Goal: Task Accomplishment & Management: Complete application form

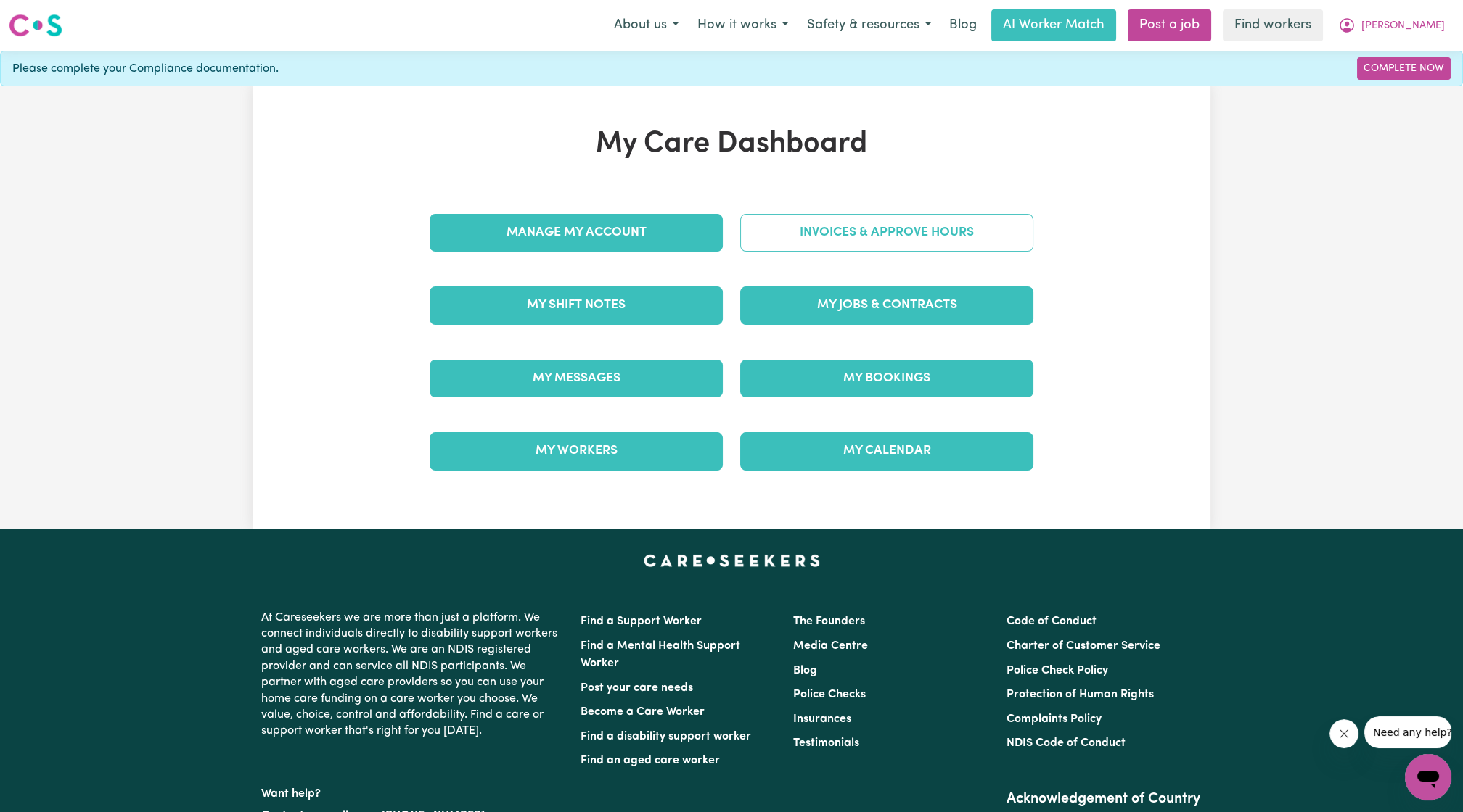
click at [961, 225] on link "Invoices & Approve Hours" at bounding box center [886, 233] width 293 height 38
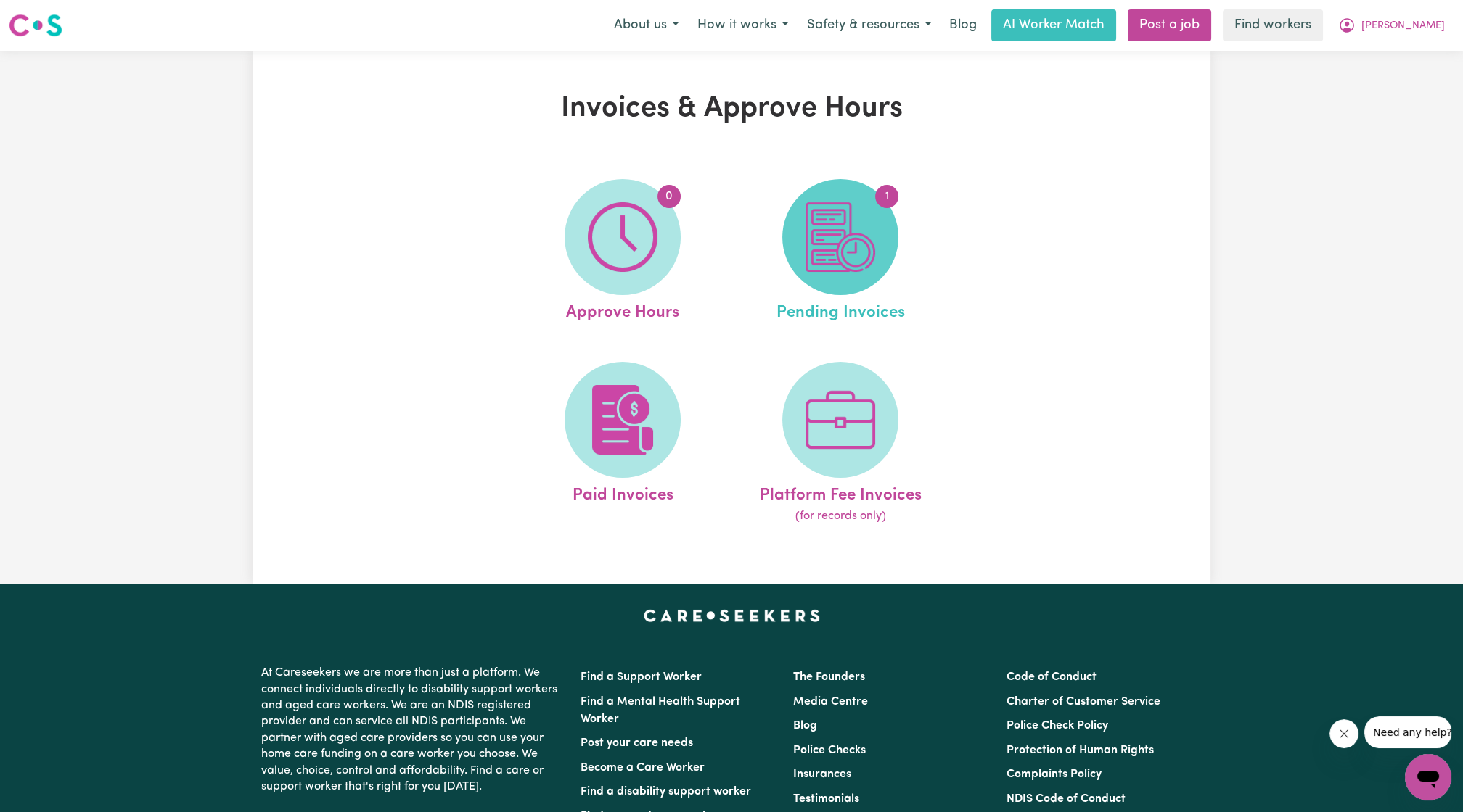
click at [839, 263] on img at bounding box center [840, 237] width 69 height 69
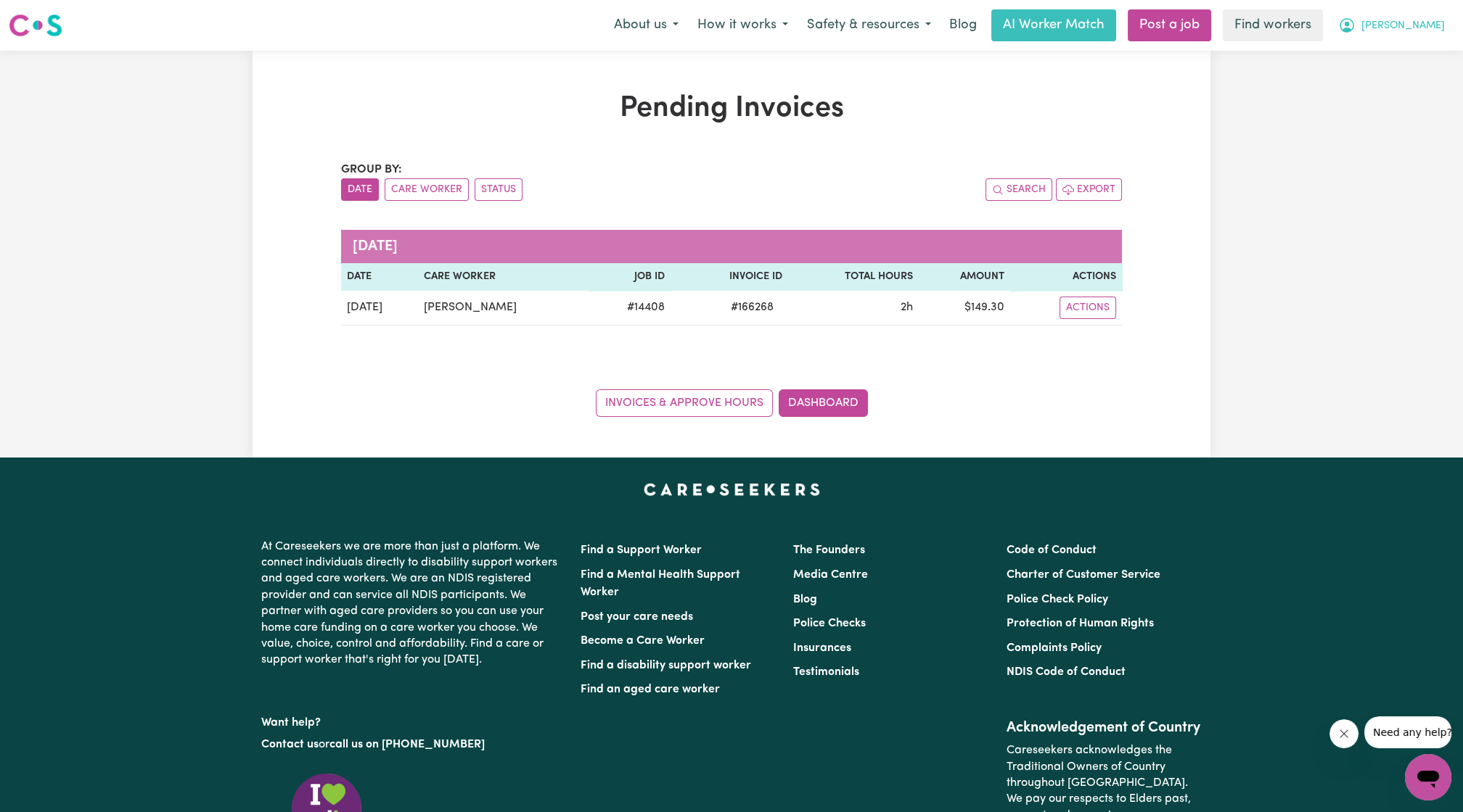
click at [1356, 28] on icon "My Account" at bounding box center [1346, 25] width 17 height 17
click at [1387, 58] on link "My Dashboard" at bounding box center [1395, 56] width 115 height 27
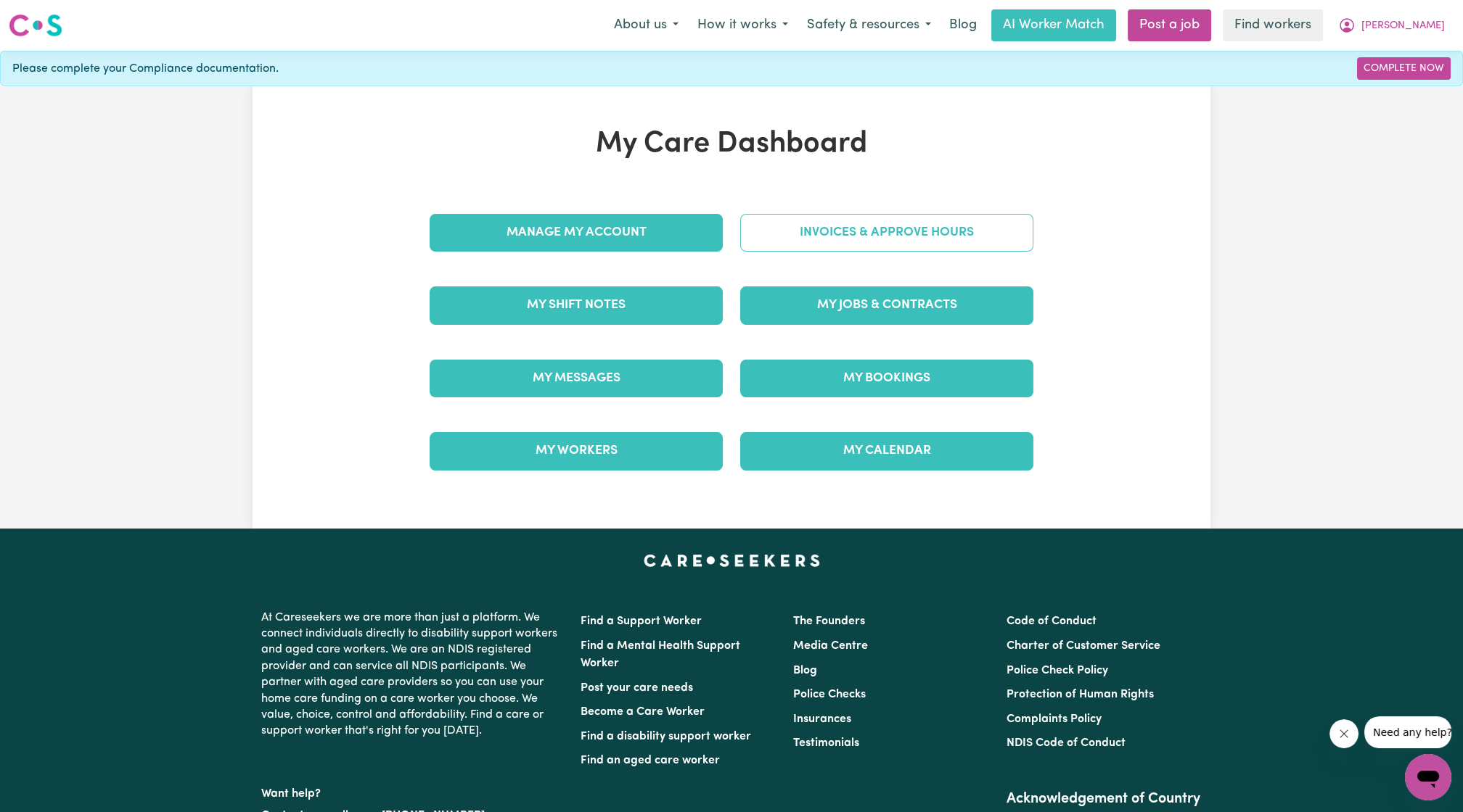
click at [953, 242] on link "Invoices & Approve Hours" at bounding box center [886, 233] width 293 height 38
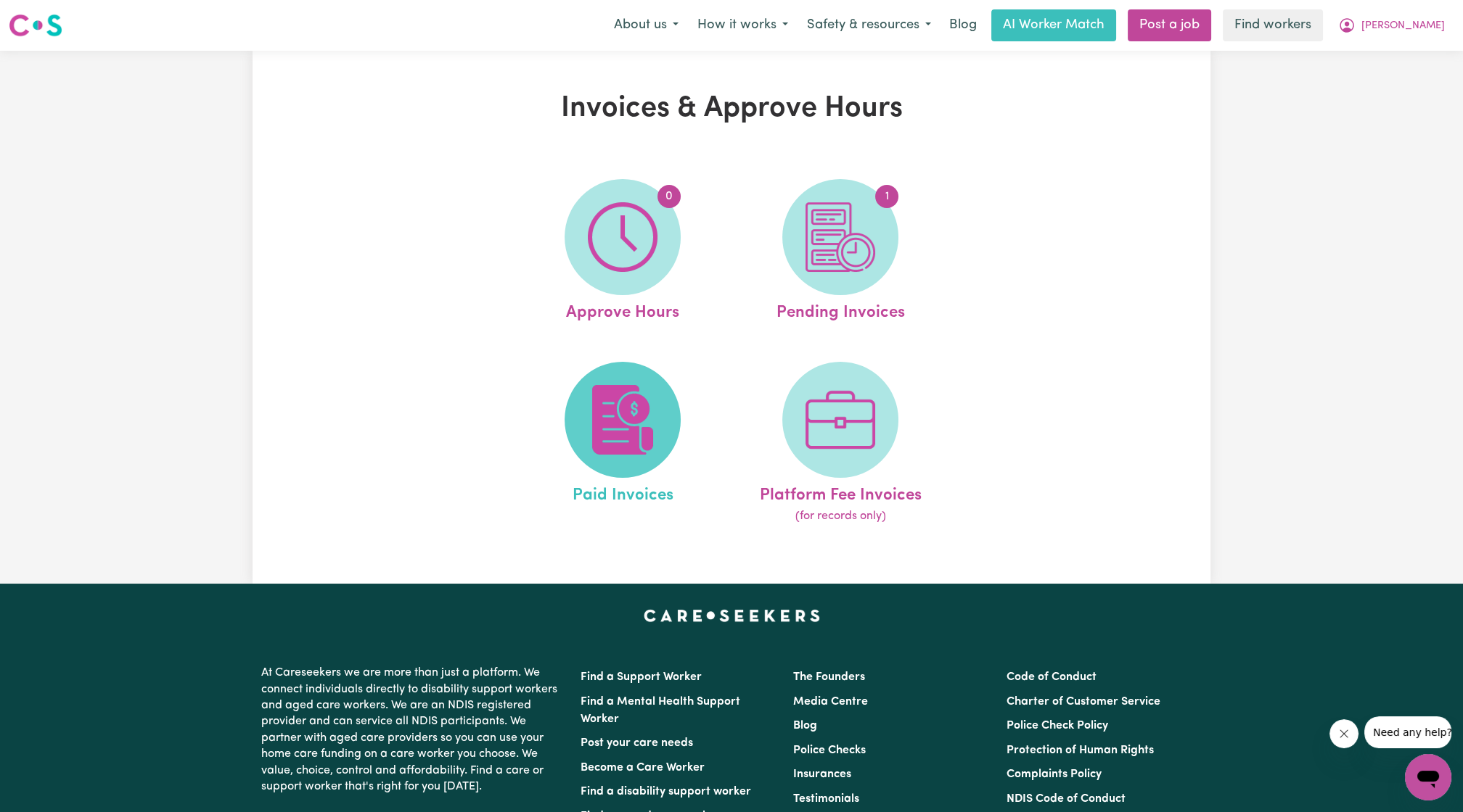
click at [670, 408] on span at bounding box center [623, 420] width 116 height 116
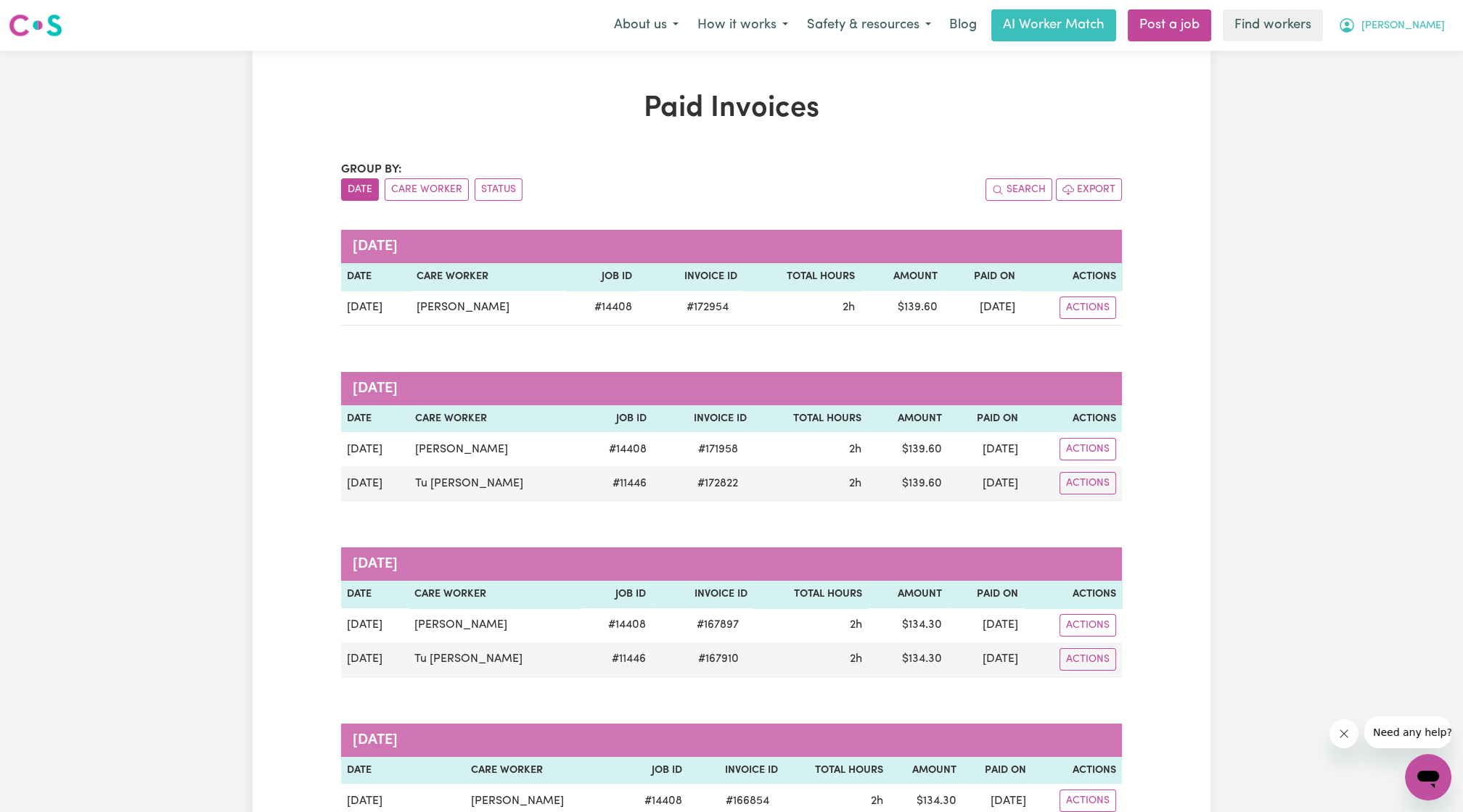
click at [1434, 25] on span "[PERSON_NAME]" at bounding box center [1403, 26] width 83 height 16
click at [1395, 45] on link "My Dashboard" at bounding box center [1395, 56] width 115 height 27
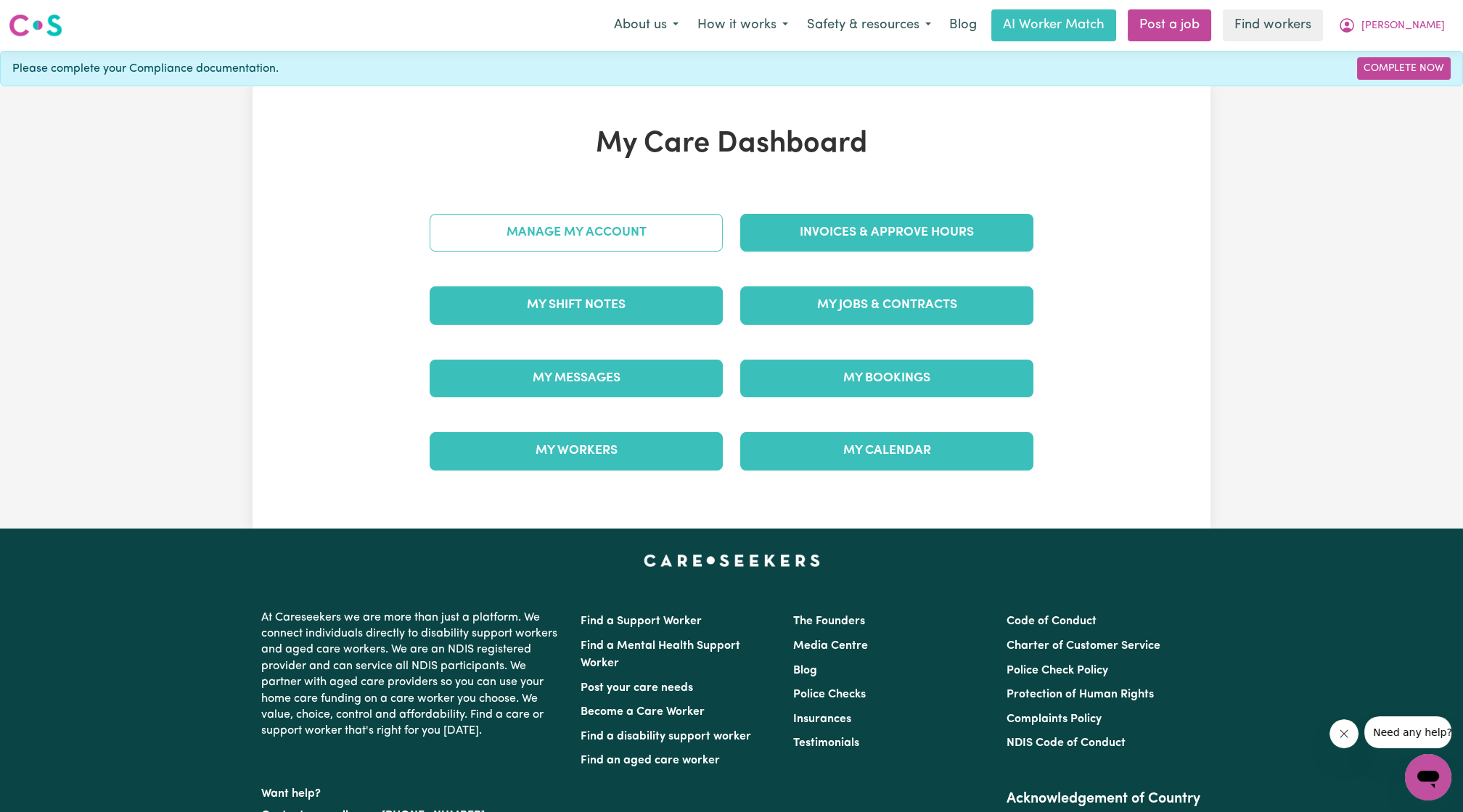
click at [638, 235] on link "Manage My Account" at bounding box center [576, 233] width 293 height 38
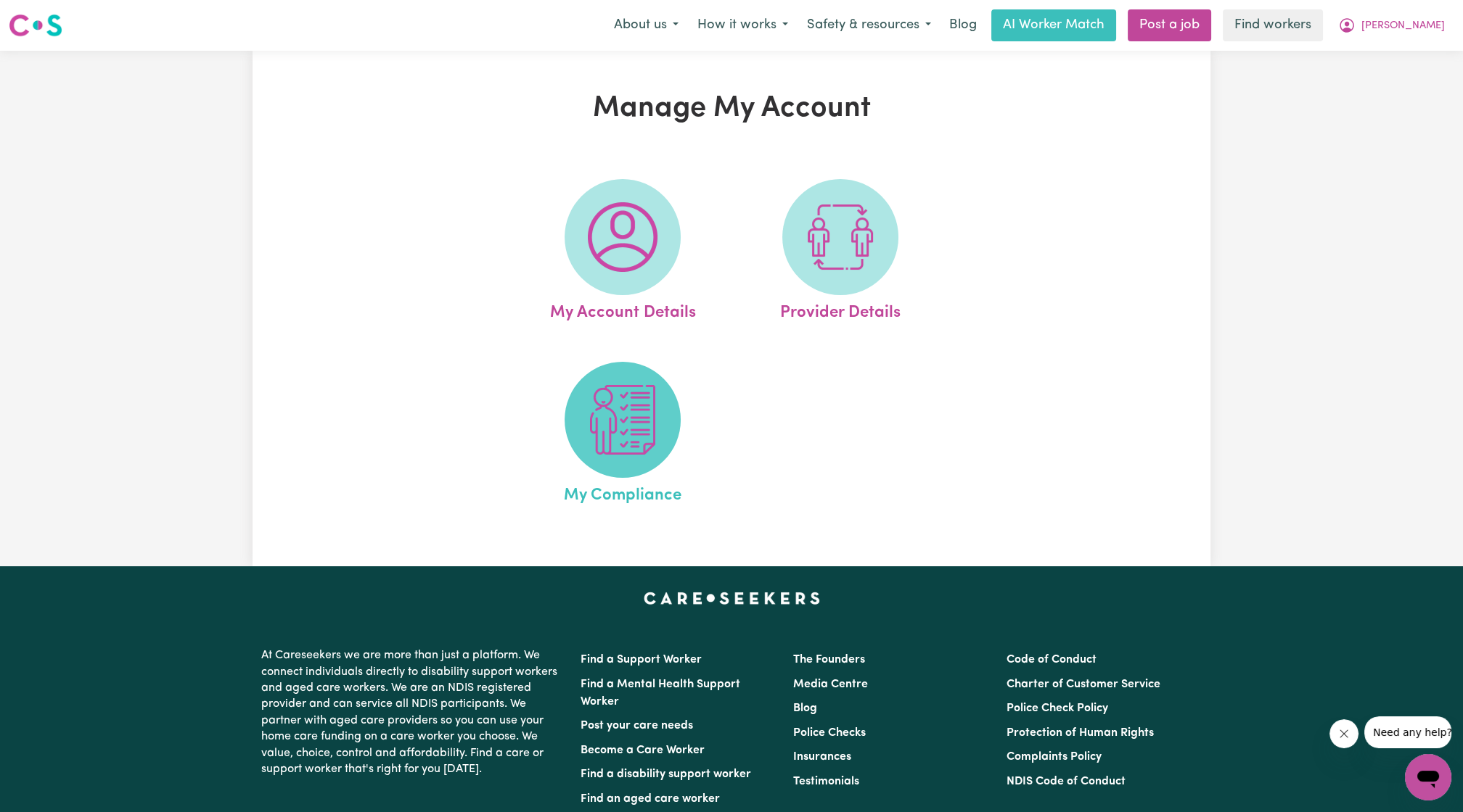
click at [661, 459] on span at bounding box center [623, 420] width 116 height 116
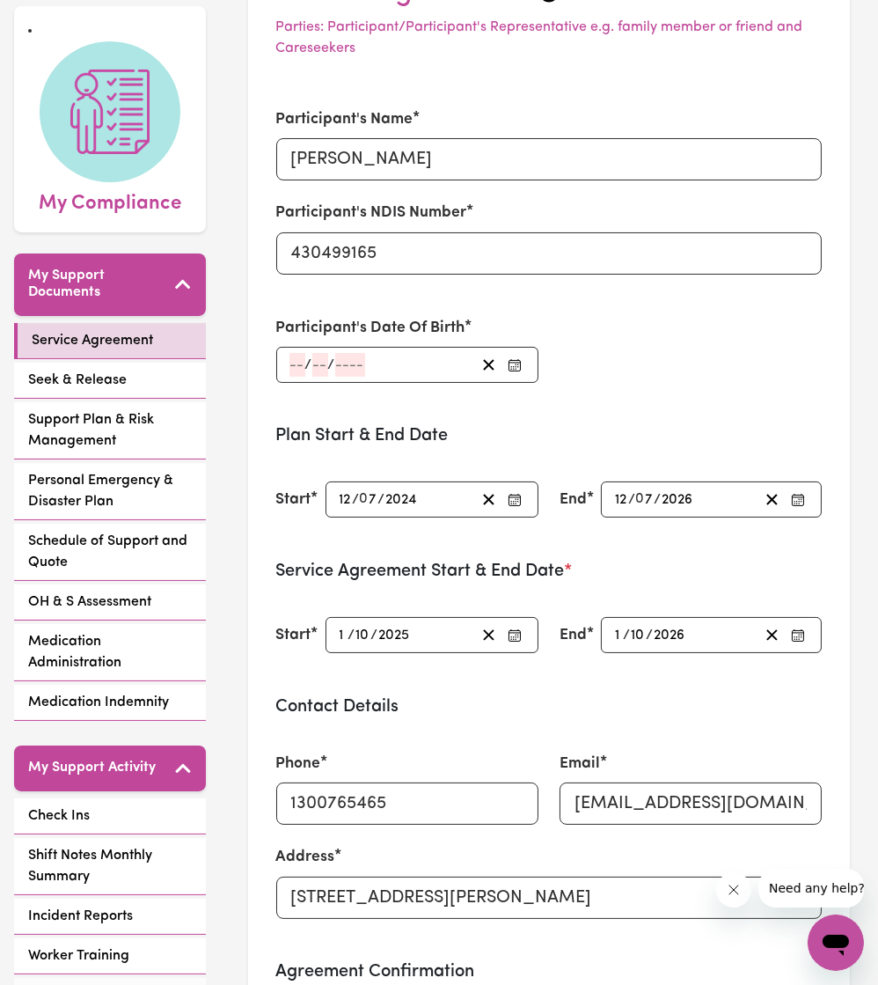
scroll to position [148, 0]
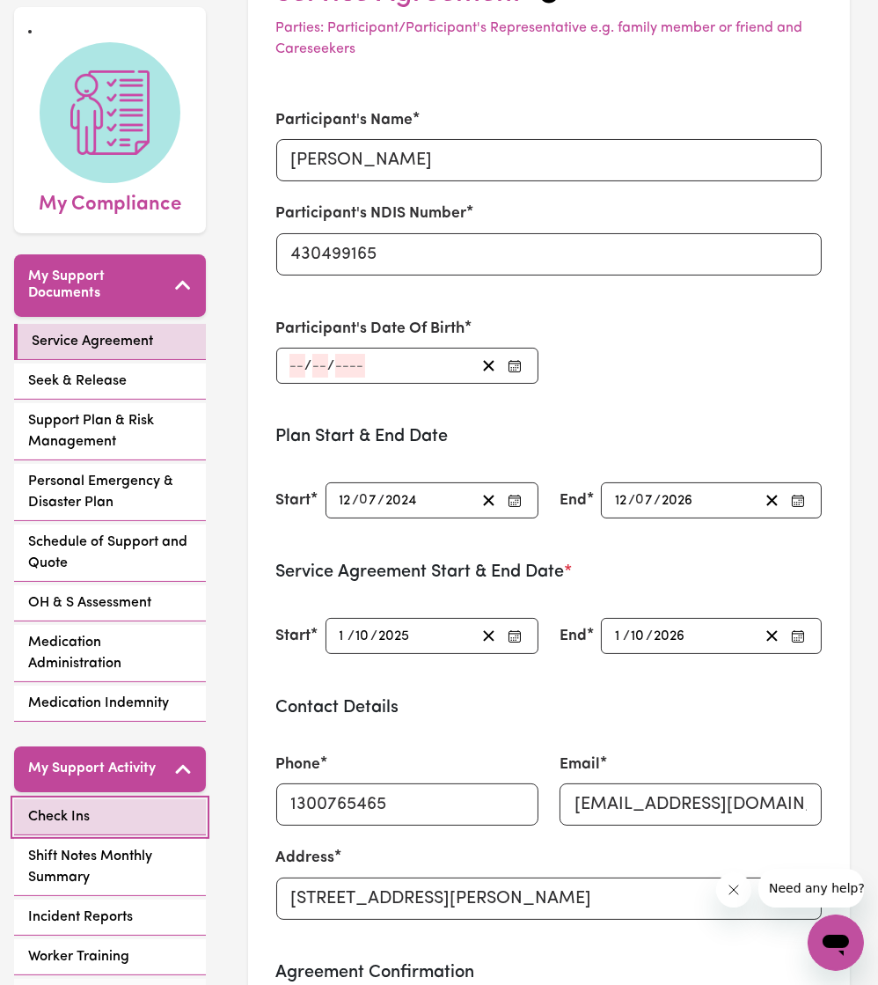
click at [122, 799] on link "Check Ins" at bounding box center [110, 817] width 192 height 36
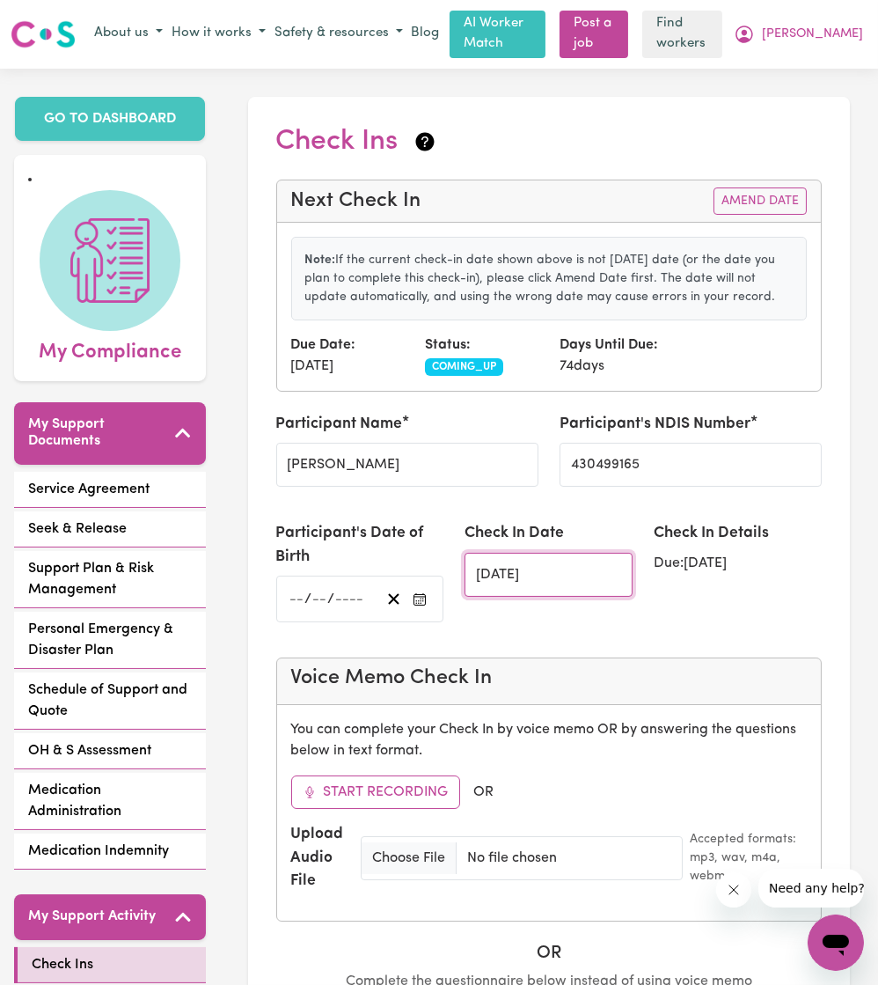
click at [533, 569] on input "15/12/2025" at bounding box center [549, 575] width 168 height 44
click at [502, 569] on input "15/12/2025" at bounding box center [549, 575] width 168 height 44
click at [551, 575] on input "15/12/2025" at bounding box center [549, 575] width 168 height 44
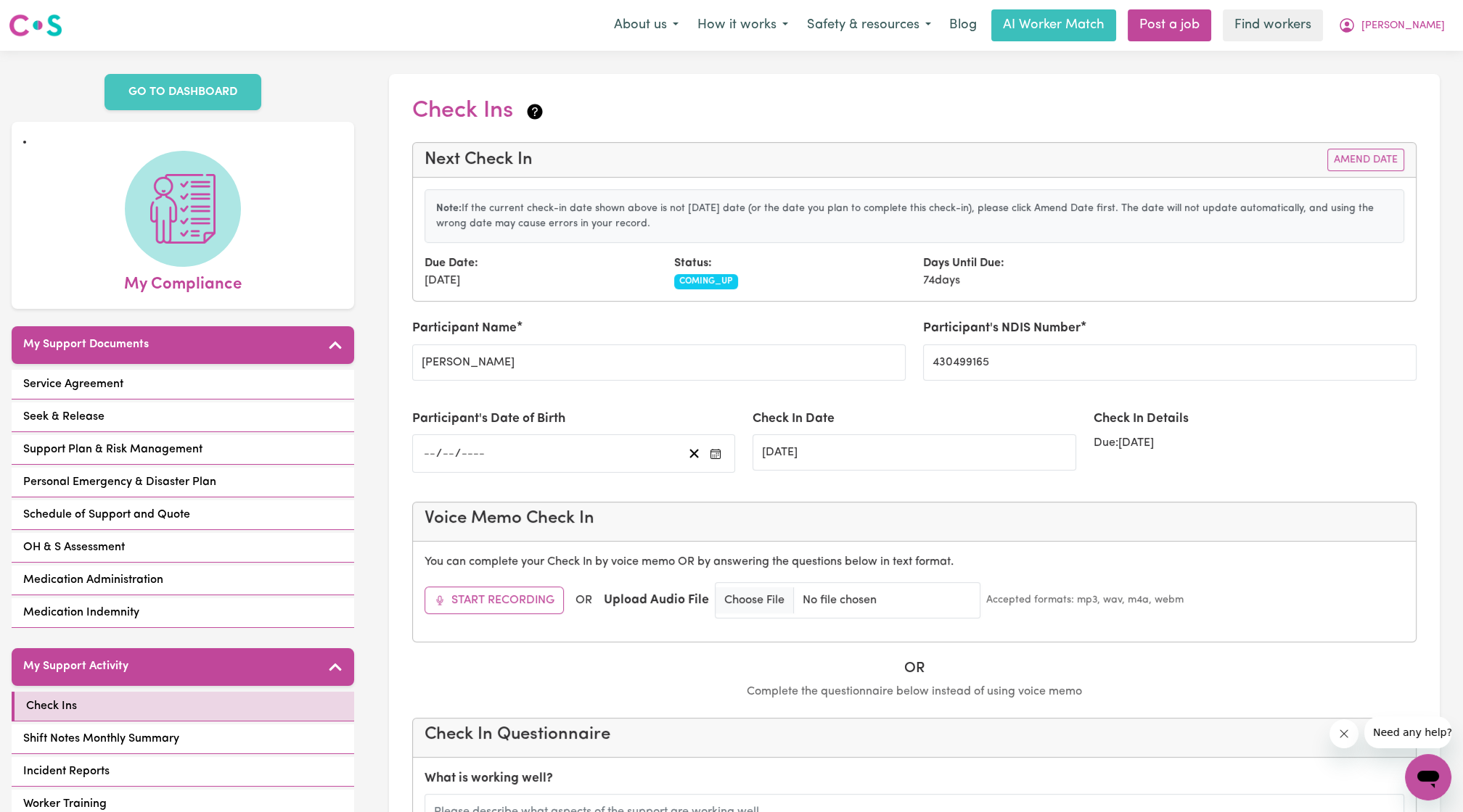
click at [1199, 267] on div "Due Date: 15/12/2025 Status: COMING_UP Days Until Due: 74 days" at bounding box center [914, 272] width 997 height 35
click at [1377, 163] on button "Amend Date" at bounding box center [1365, 159] width 77 height 22
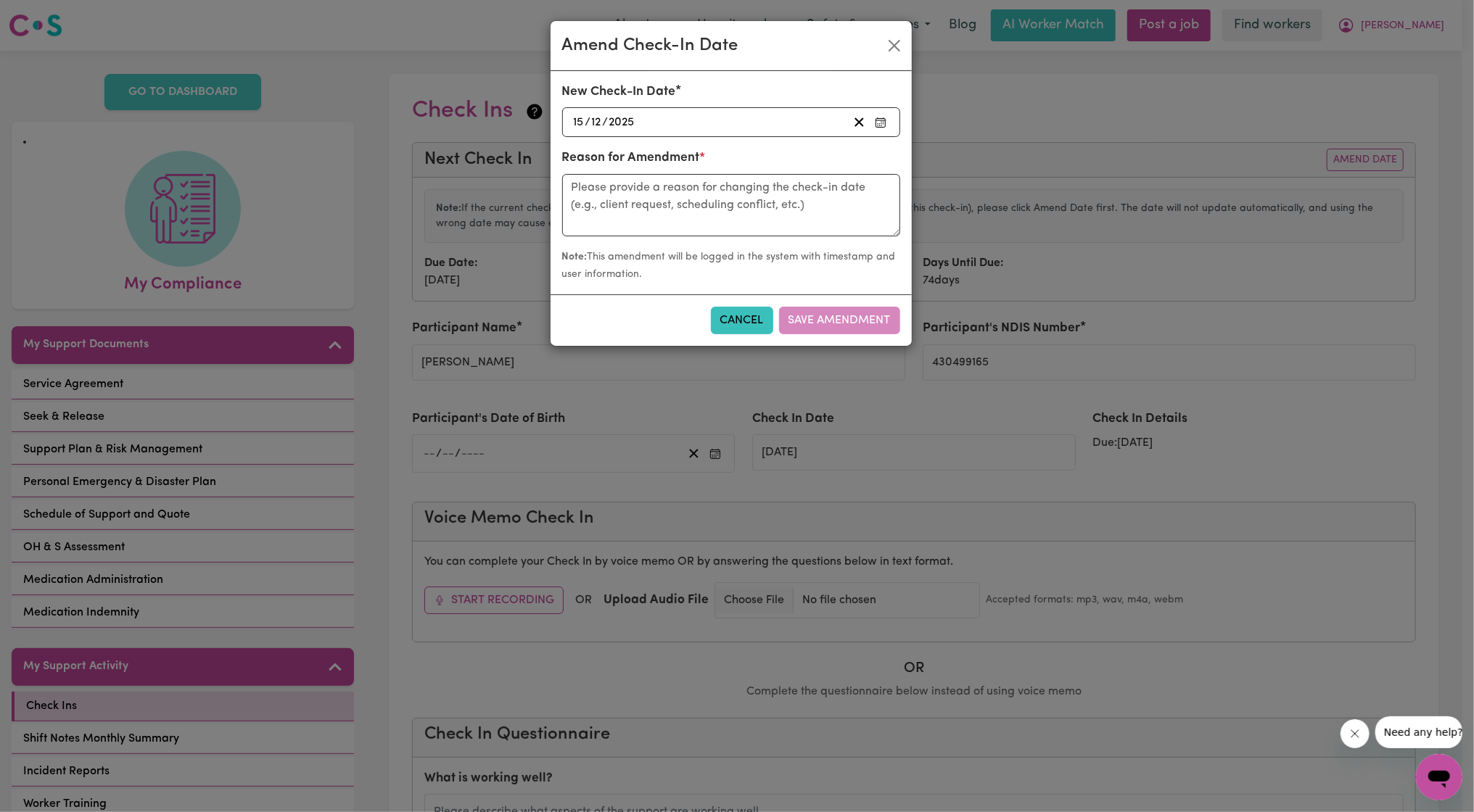
click at [758, 136] on div "2025-12-15 15 / 12 / 2025" at bounding box center [731, 122] width 338 height 30
click at [748, 126] on div "2025-12-15 15 / 12 / 2025" at bounding box center [709, 122] width 276 height 20
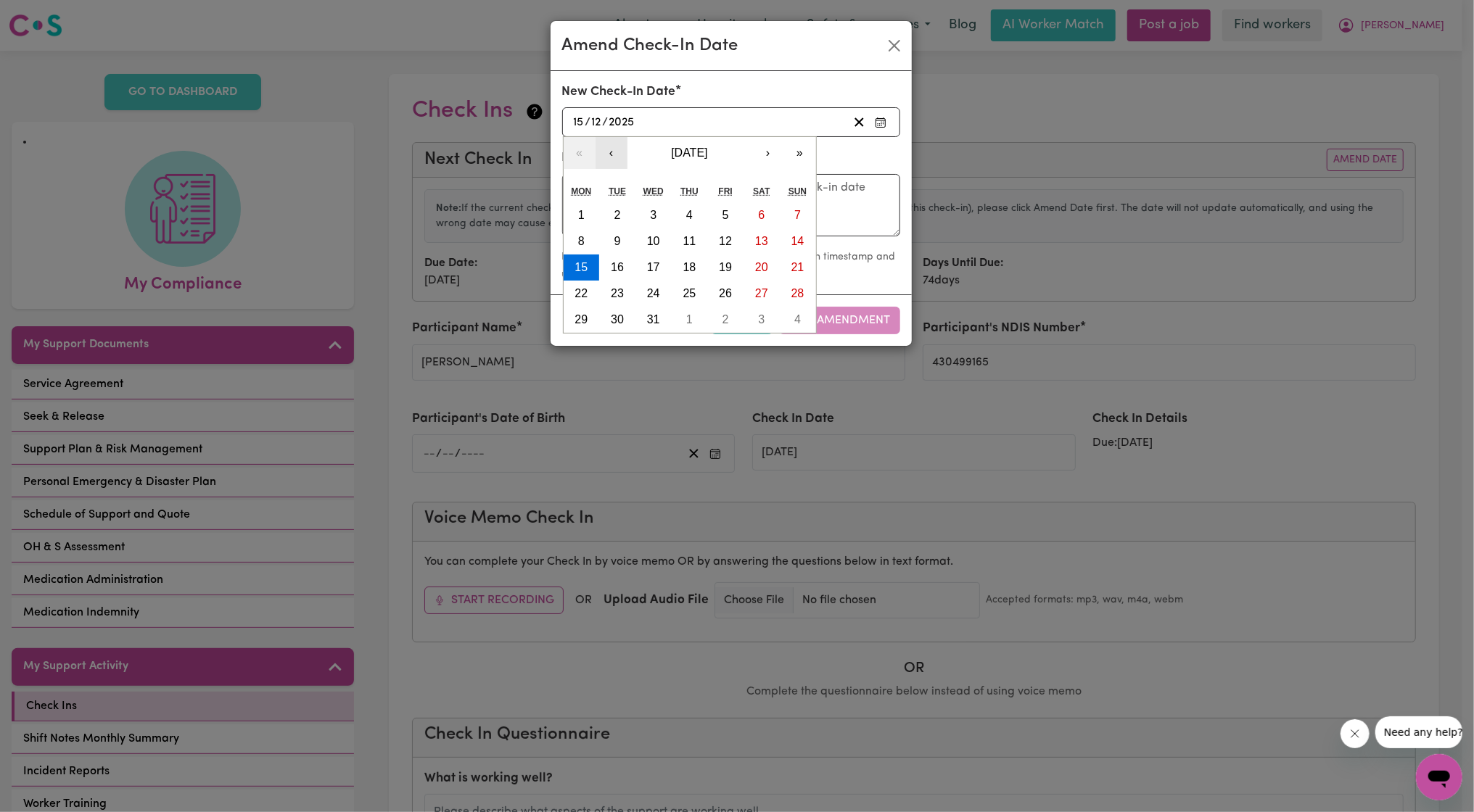
click at [613, 152] on button "‹" at bounding box center [611, 153] width 32 height 32
click at [613, 152] on form "New Check-In Date 2025-12-15 15 / 12 / 2025 « ‹ November 2025 › » Mon Tue Wed T…" at bounding box center [731, 182] width 338 height 200
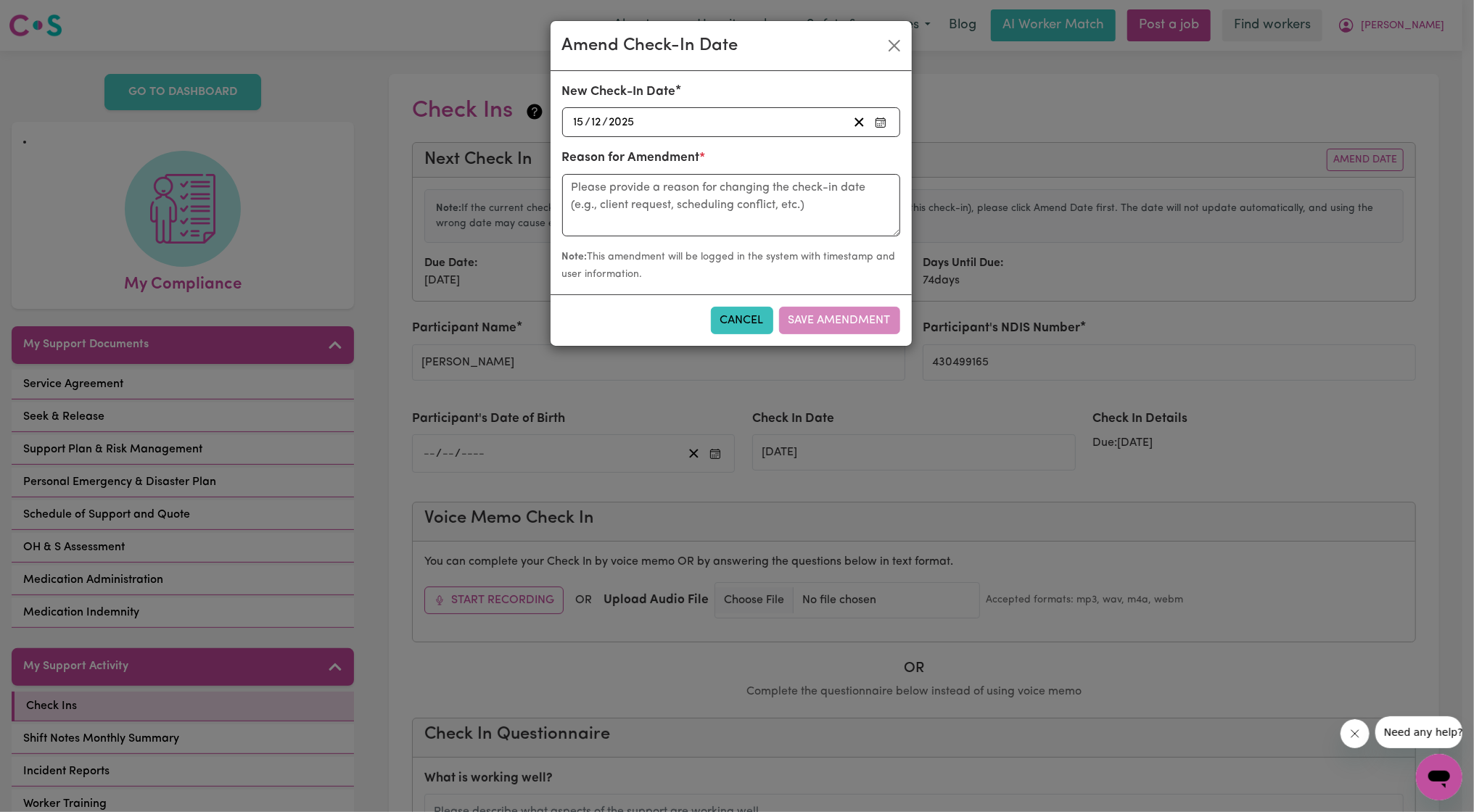
click at [814, 127] on div "2025-12-15 15 / 12 / 2025" at bounding box center [709, 122] width 276 height 20
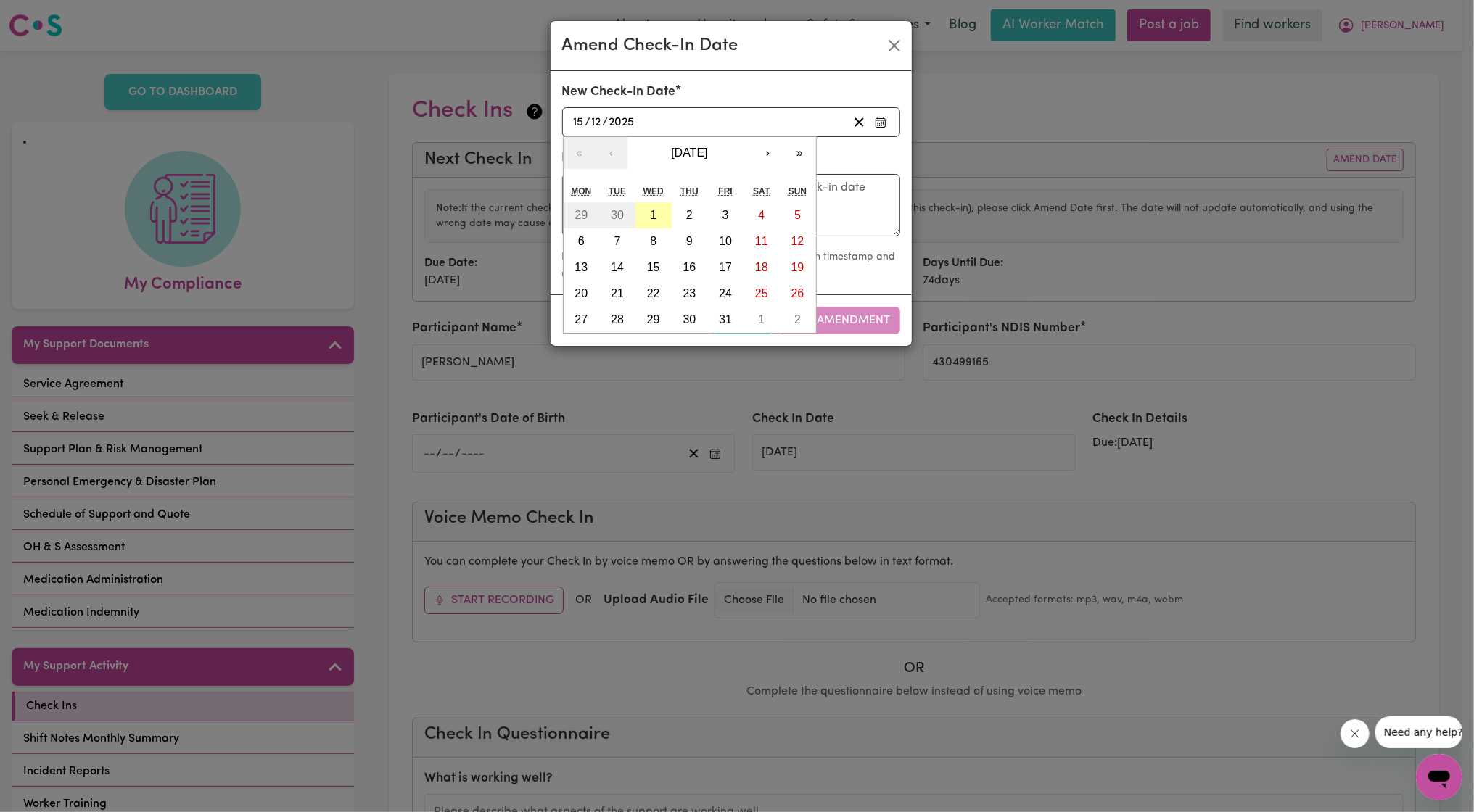
click at [650, 218] on abbr "1" at bounding box center [653, 214] width 7 height 12
type input "2025-10-01"
type input "1"
type input "10"
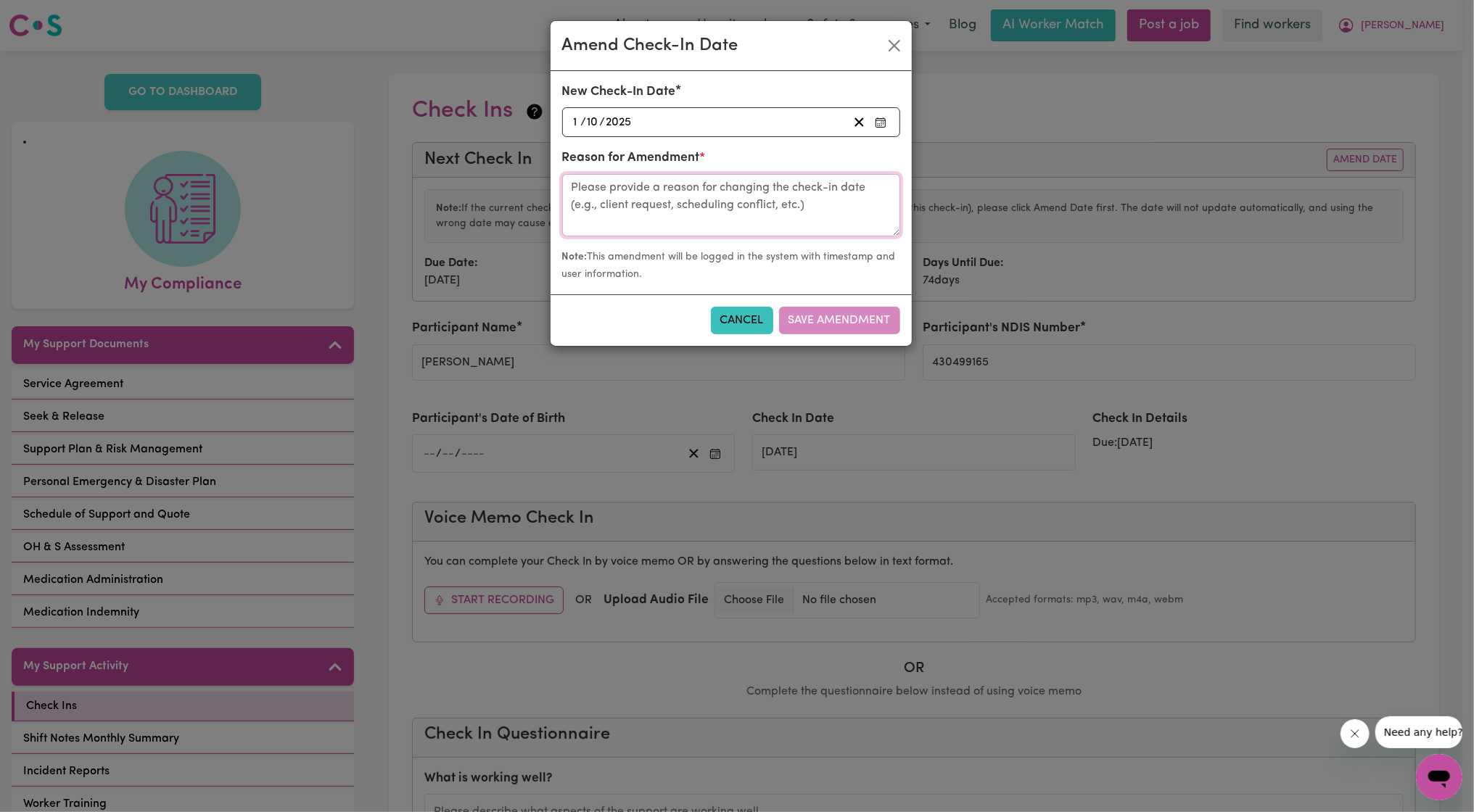
click at [676, 193] on textarea at bounding box center [731, 205] width 338 height 63
type textarea "Chat with Rakhat"
click at [818, 308] on button "Save Amendment" at bounding box center [839, 320] width 121 height 27
type input "01/10/2025"
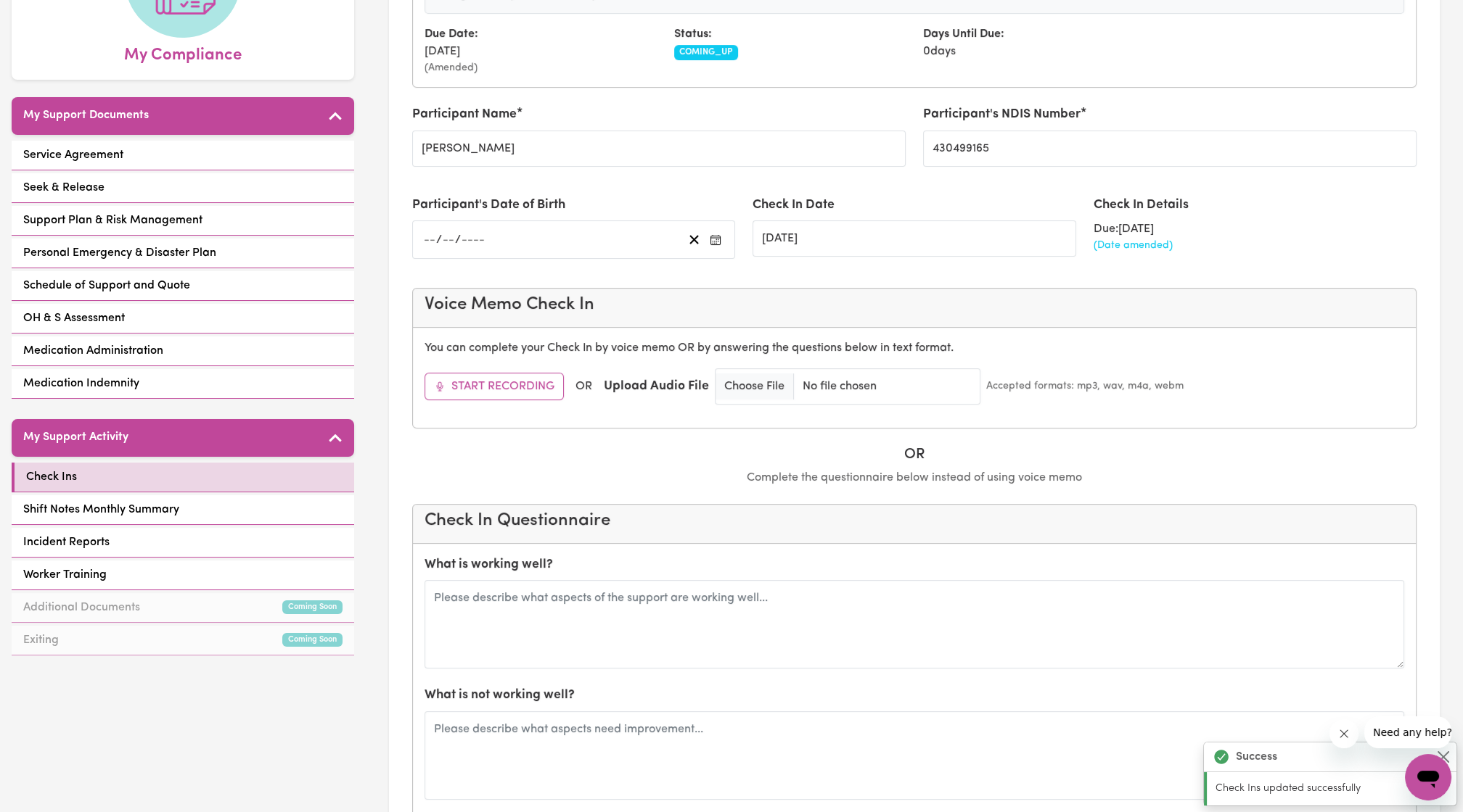
scroll to position [253, 0]
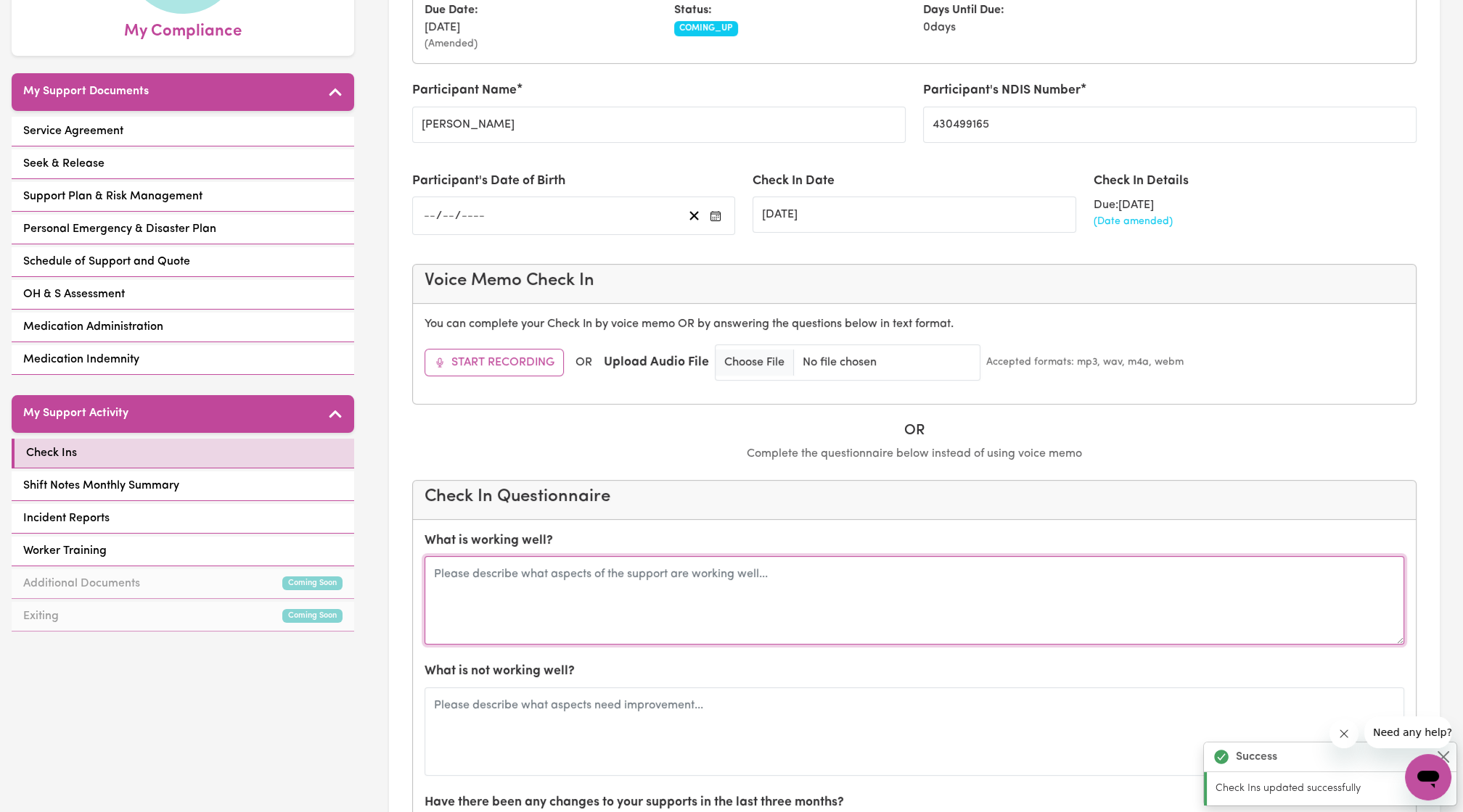
click at [664, 601] on textarea at bounding box center [915, 600] width 980 height 88
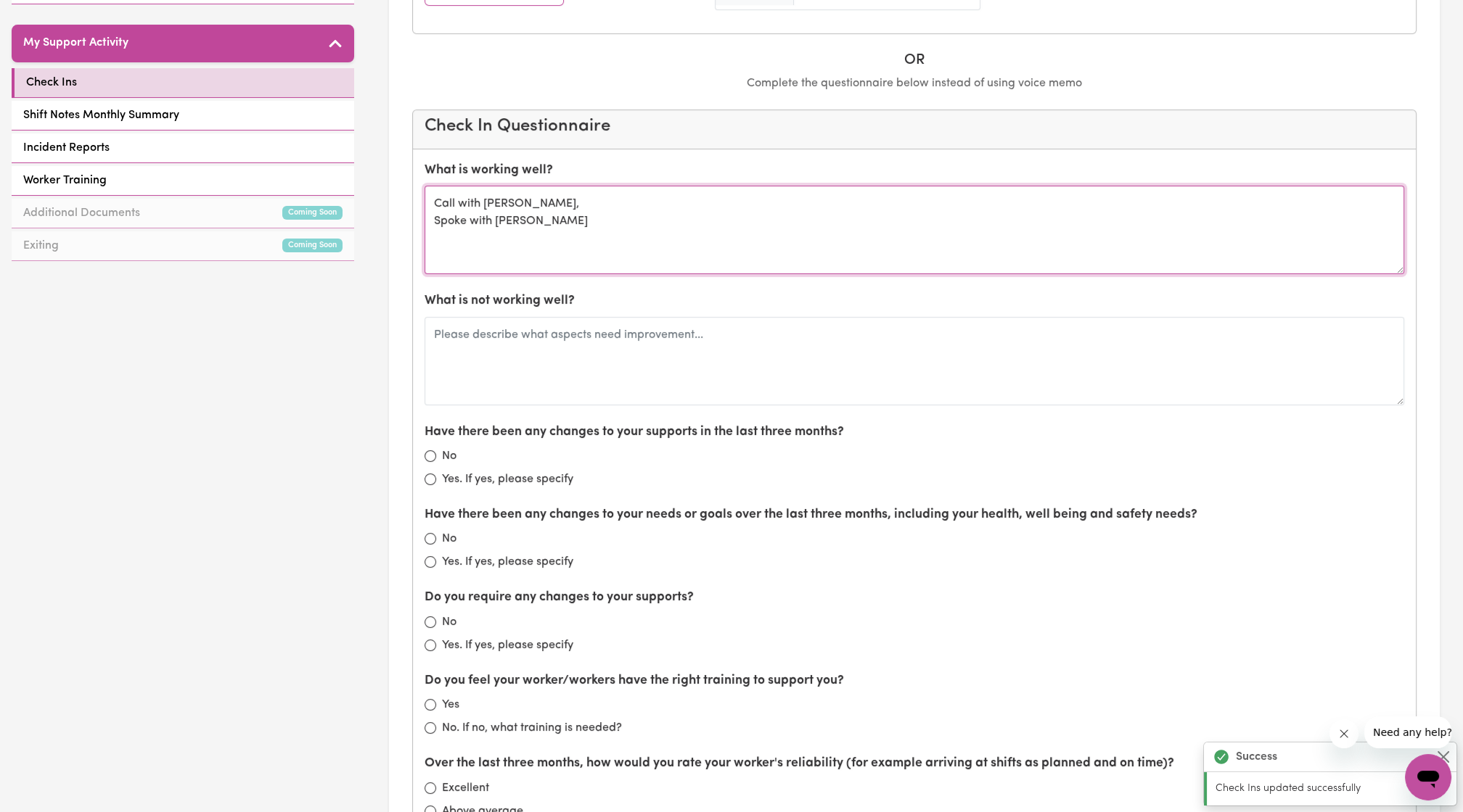
scroll to position [619, 0]
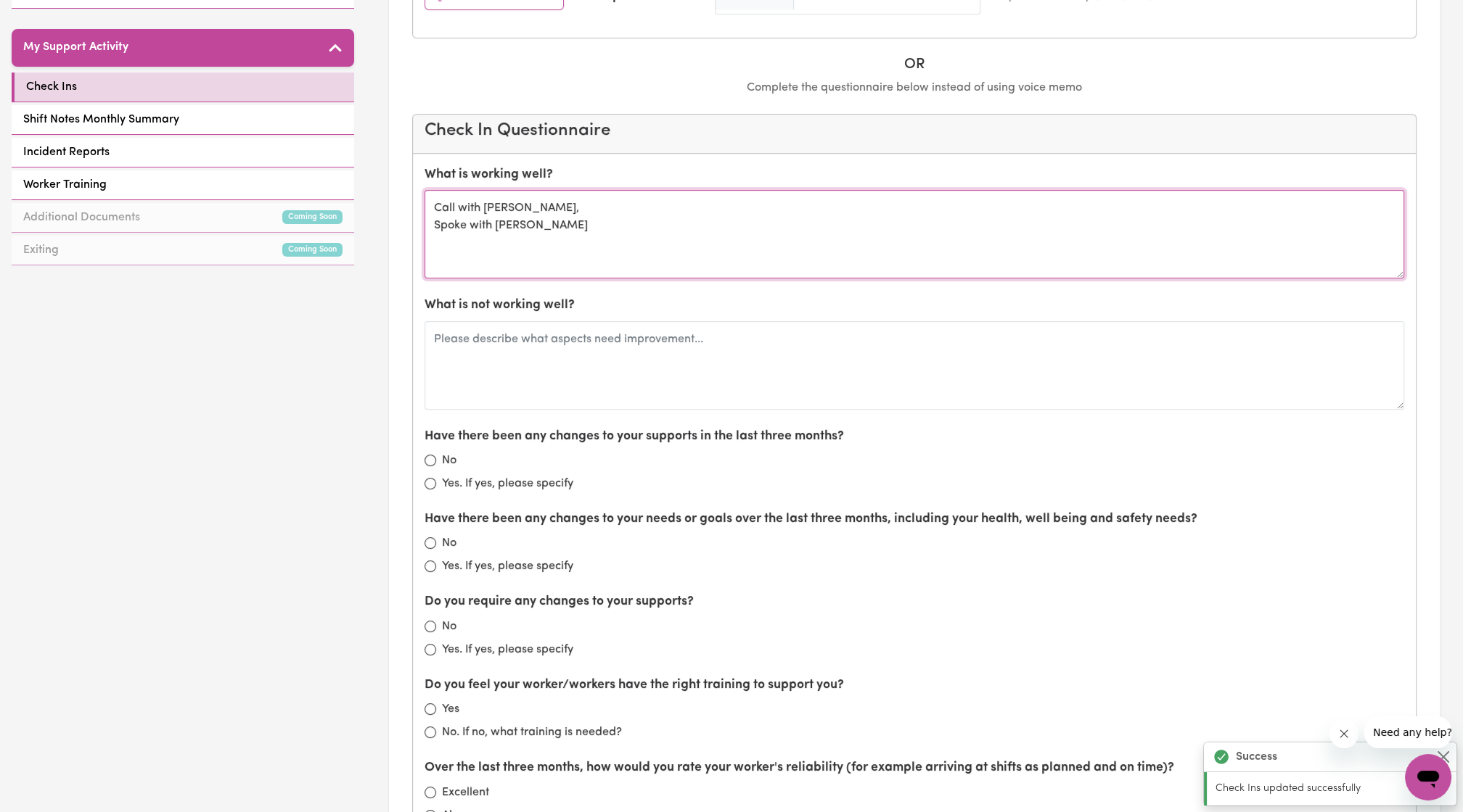
type textarea "Call with Rakhat, Spoke with Elena"
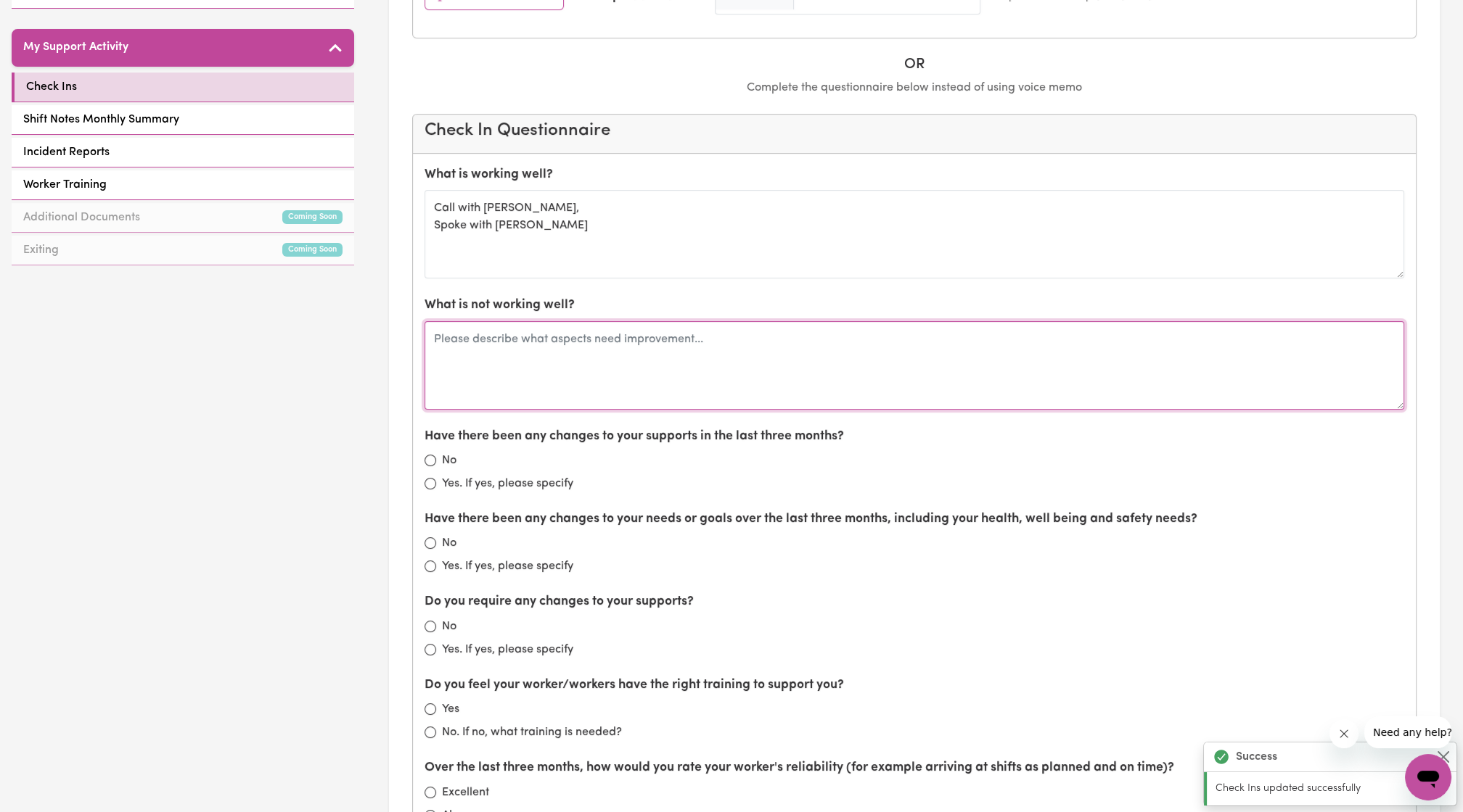
click at [515, 364] on textarea at bounding box center [915, 365] width 980 height 88
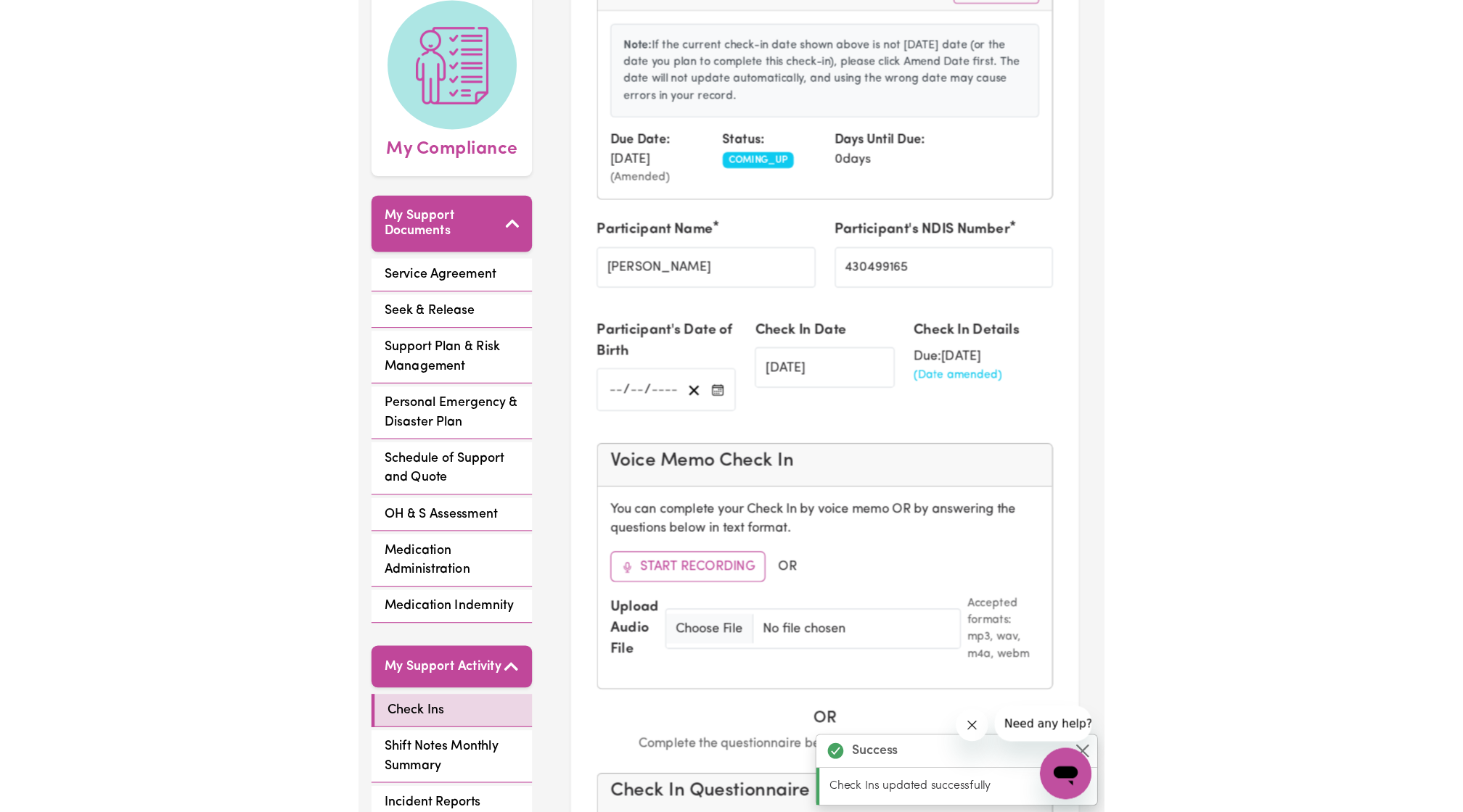
scroll to position [190, 0]
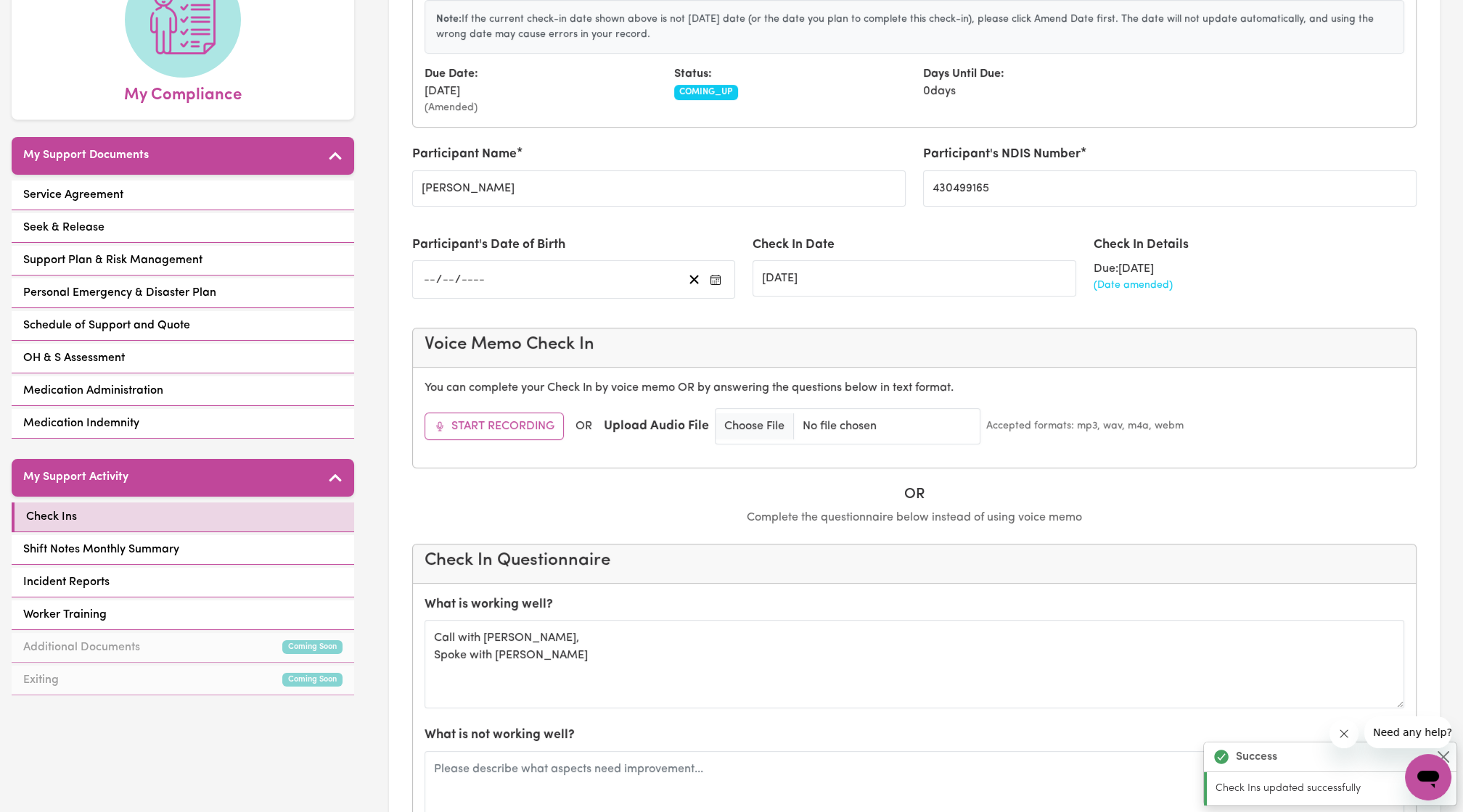
click at [537, 270] on div "/ /" at bounding box center [552, 279] width 261 height 20
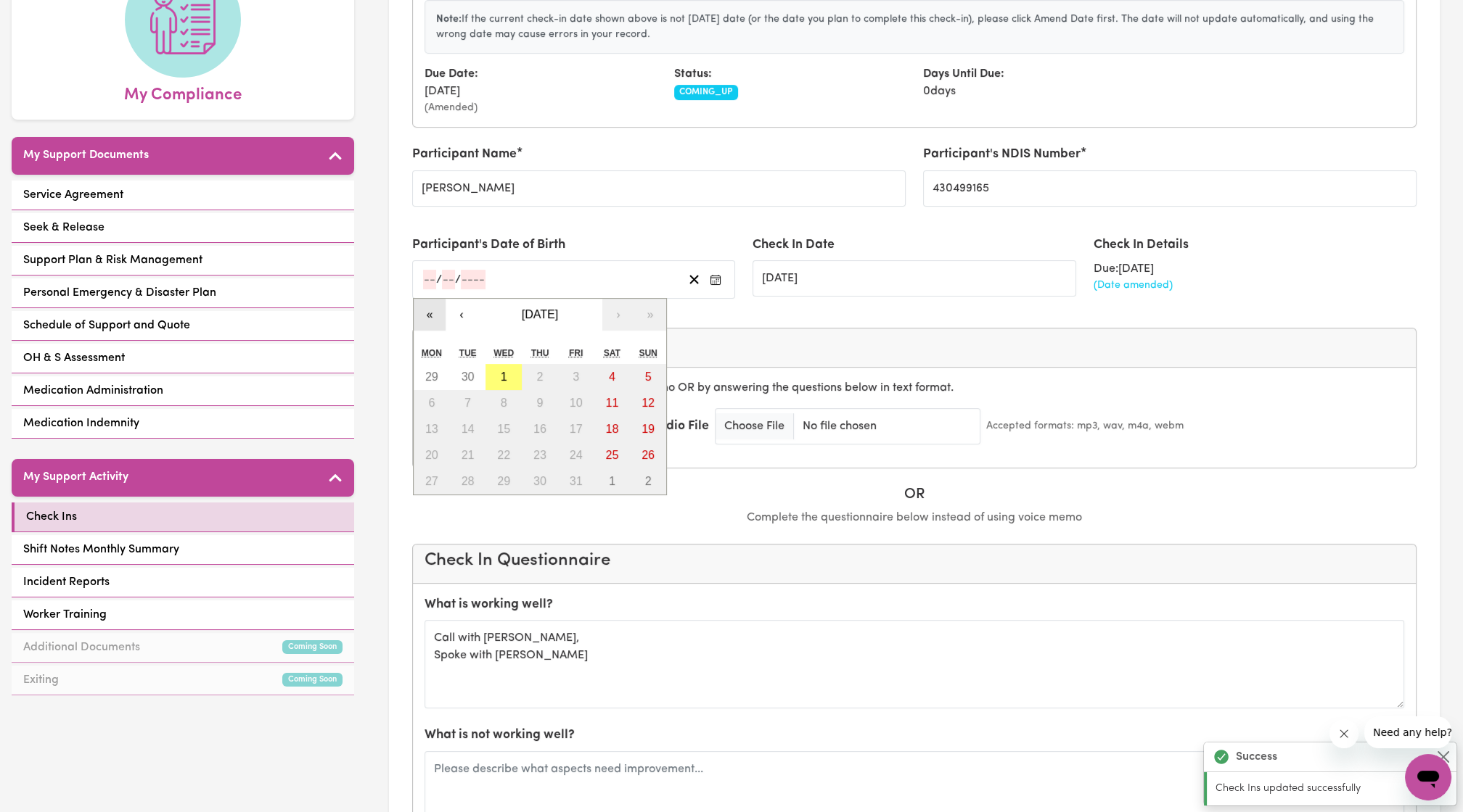
click at [426, 303] on button "«" at bounding box center [430, 315] width 32 height 32
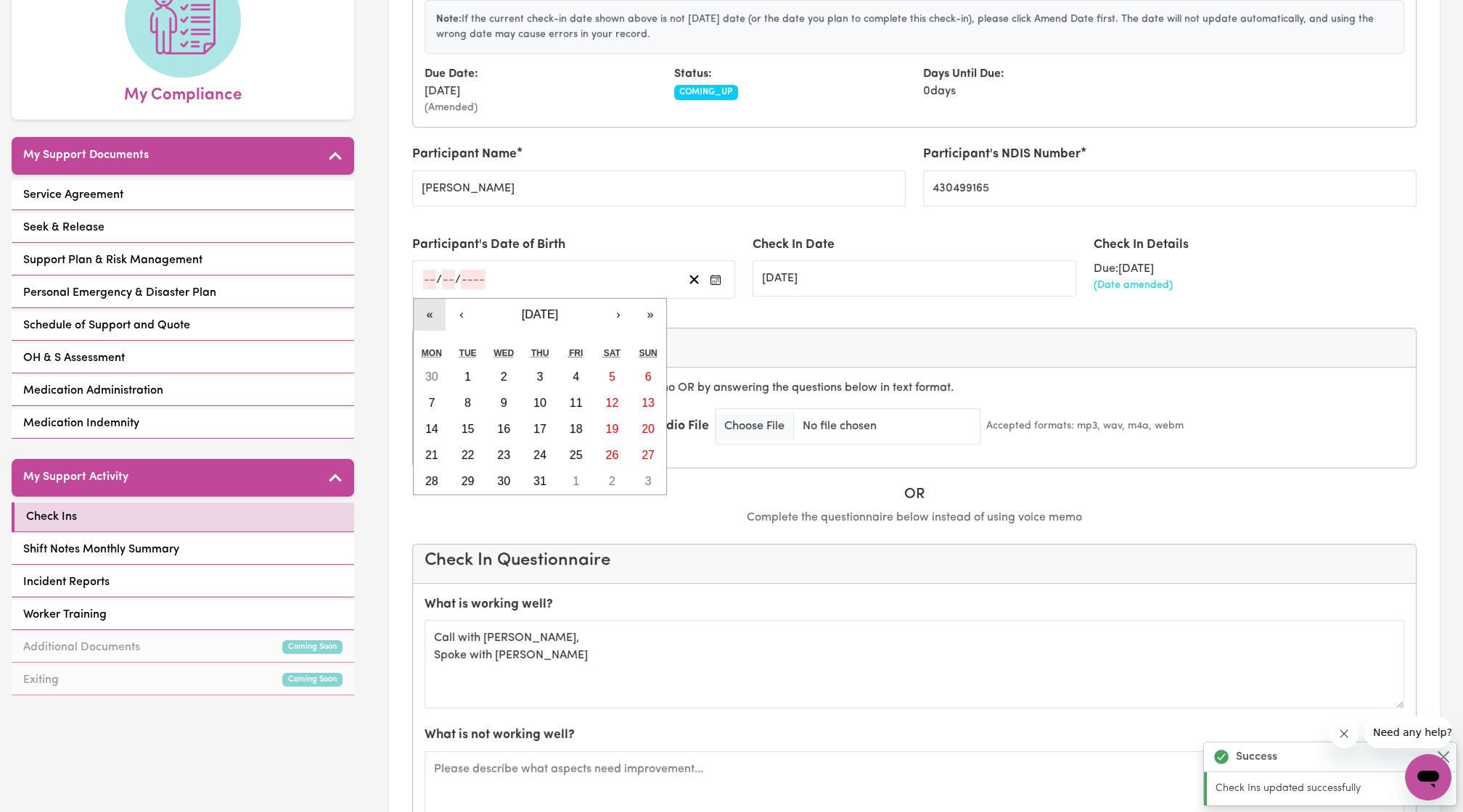
click at [426, 303] on button "«" at bounding box center [430, 315] width 32 height 32
click at [498, 311] on button "October 2020" at bounding box center [539, 315] width 125 height 32
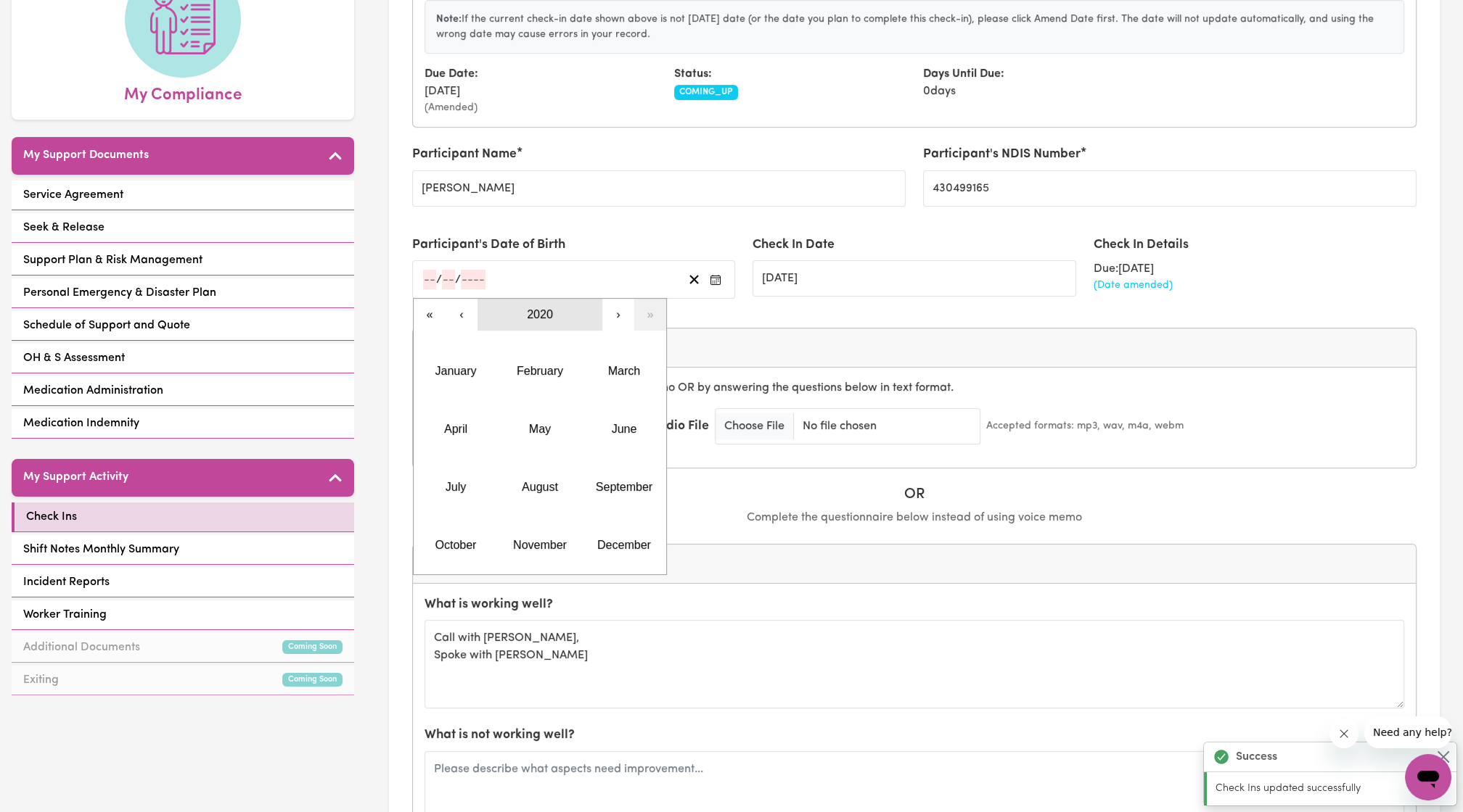
click at [523, 311] on button "2020" at bounding box center [539, 315] width 125 height 32
click at [533, 318] on button "2011 – 2020" at bounding box center [539, 315] width 125 height 32
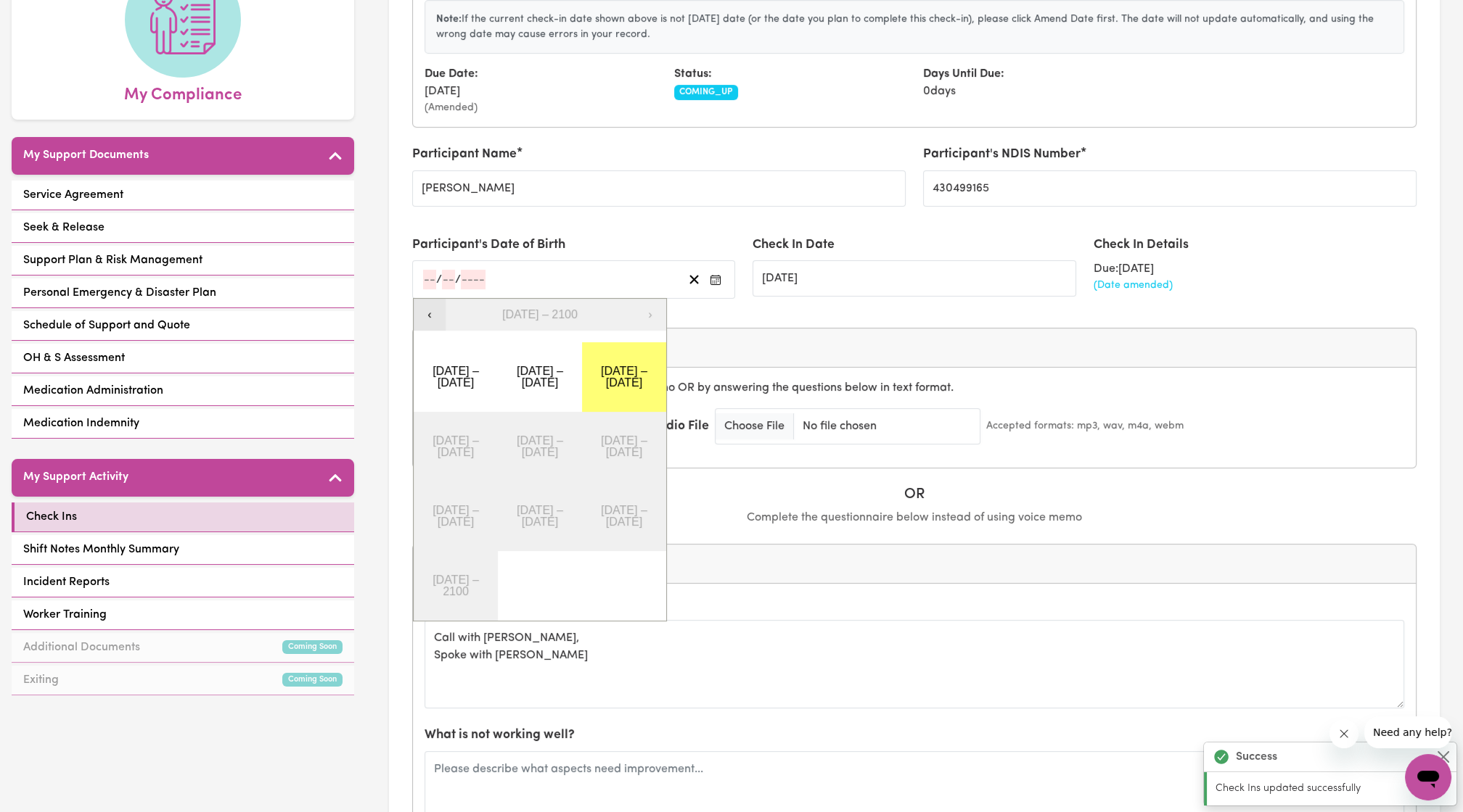
click at [427, 311] on button "‹" at bounding box center [430, 315] width 32 height 32
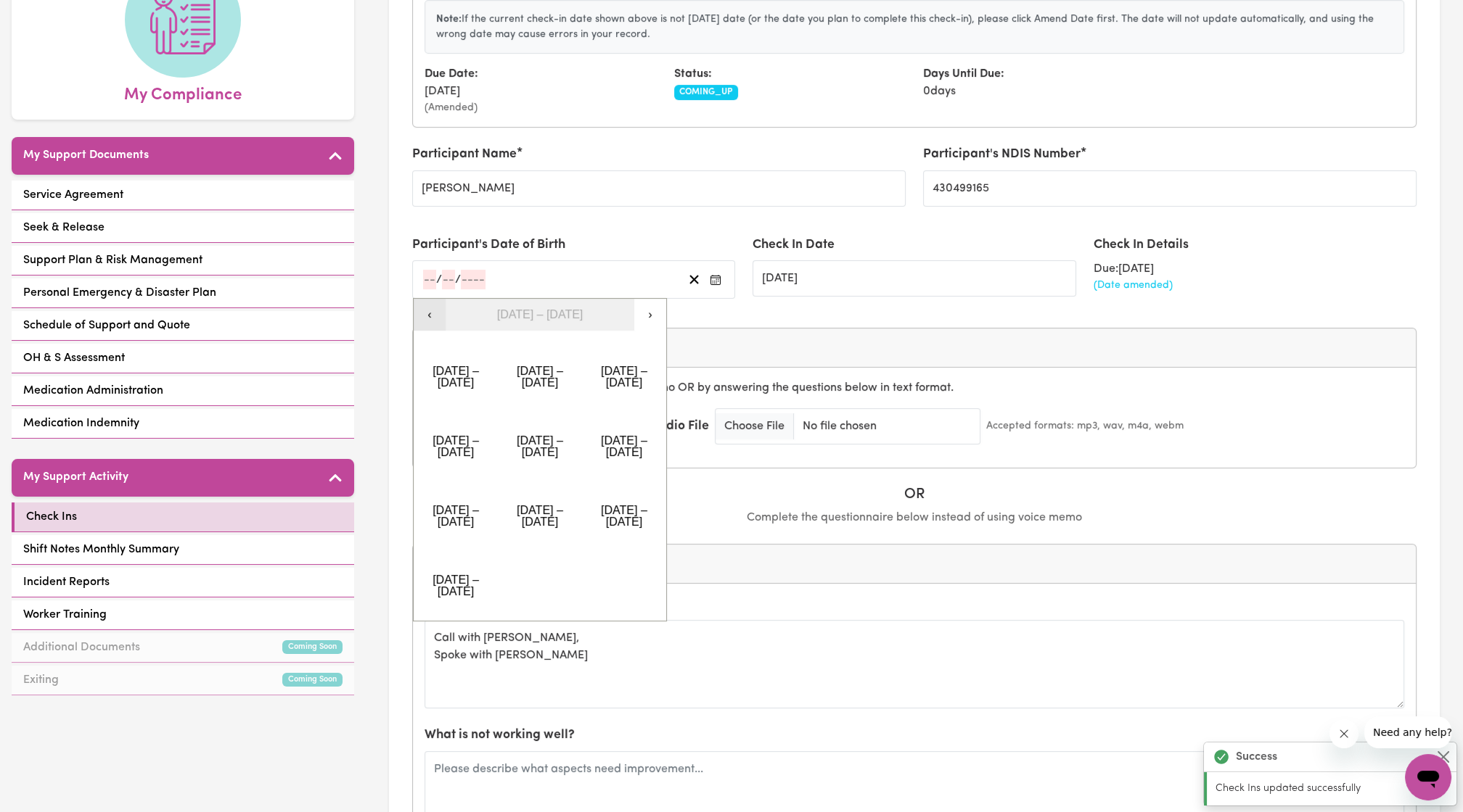
click at [427, 311] on button "‹" at bounding box center [430, 315] width 32 height 32
click at [655, 318] on button "›" at bounding box center [650, 315] width 32 height 32
click at [478, 486] on button "1961 – 1970" at bounding box center [456, 516] width 84 height 69
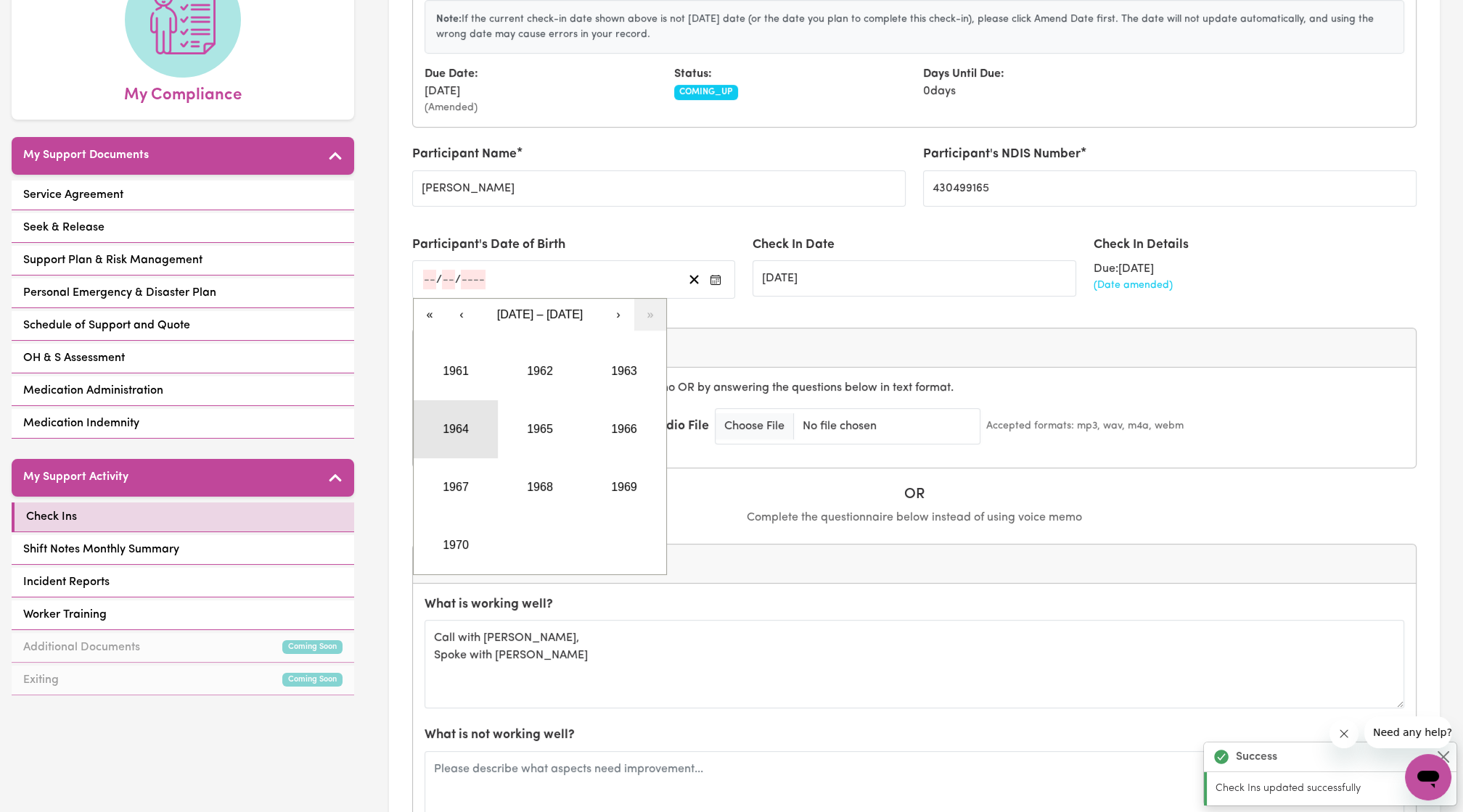
click at [468, 428] on button "1964" at bounding box center [456, 429] width 84 height 58
click at [457, 546] on abbr "October" at bounding box center [456, 545] width 41 height 12
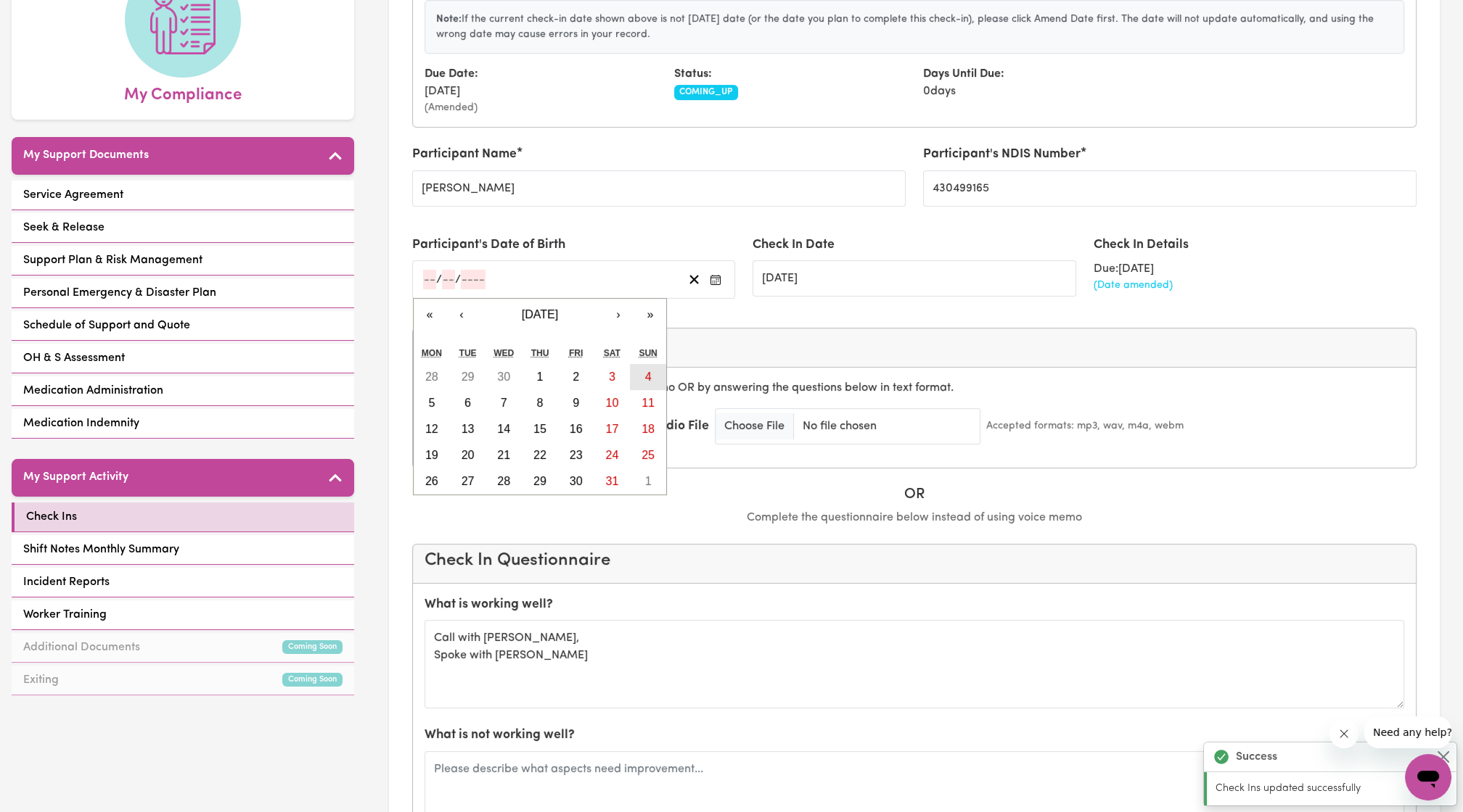
click at [645, 383] on button "4" at bounding box center [648, 378] width 36 height 26
type input "1964-10-04"
type input "4"
type input "10"
type input "1964"
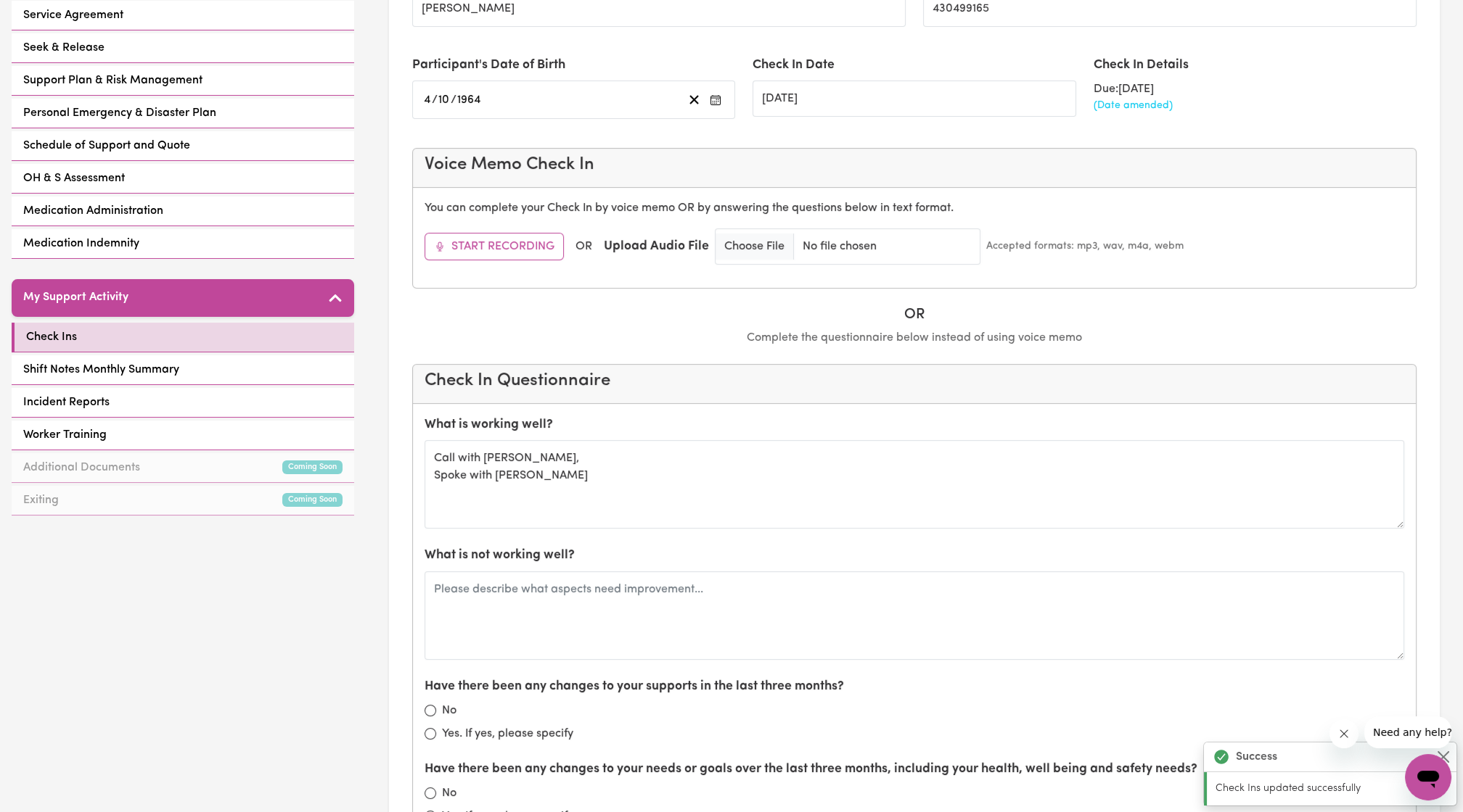
scroll to position [371, 0]
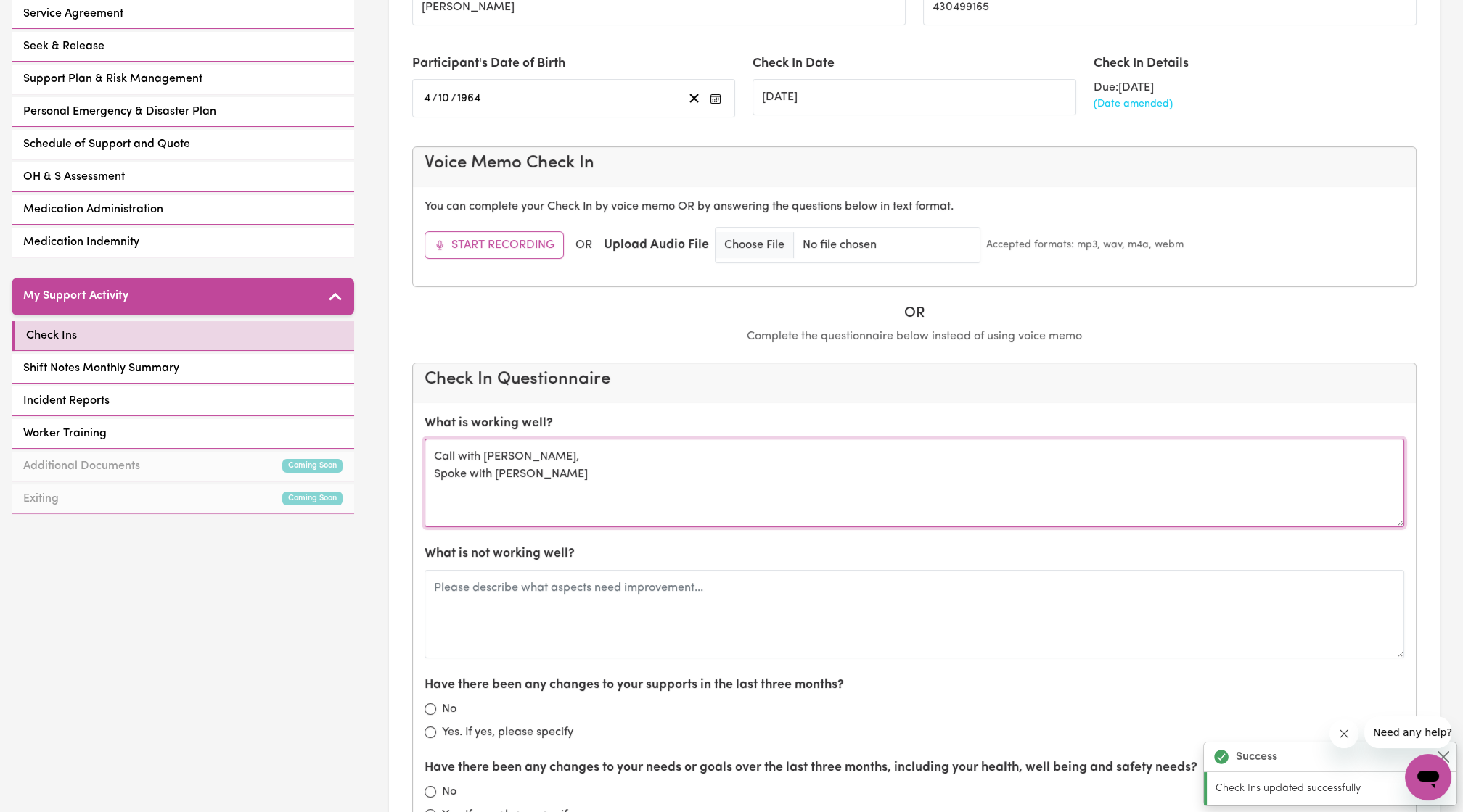
click at [613, 480] on textarea "Call with Rakhat, Spoke with Elena" at bounding box center [915, 482] width 980 height 88
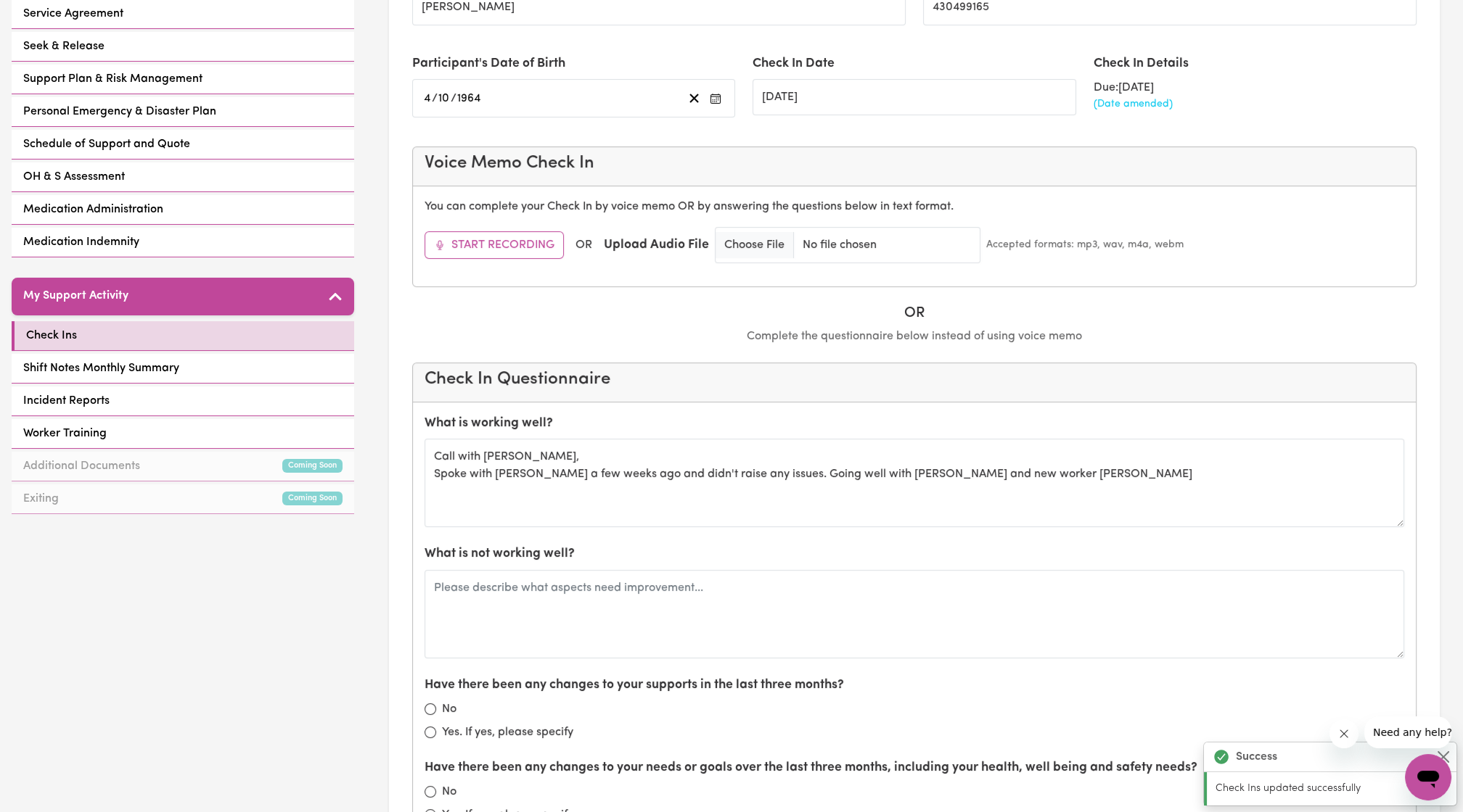
click at [981, 418] on div "What is working well? Call with Rakhat, Spoke with Elena a few weeks ago and di…" at bounding box center [915, 470] width 980 height 113
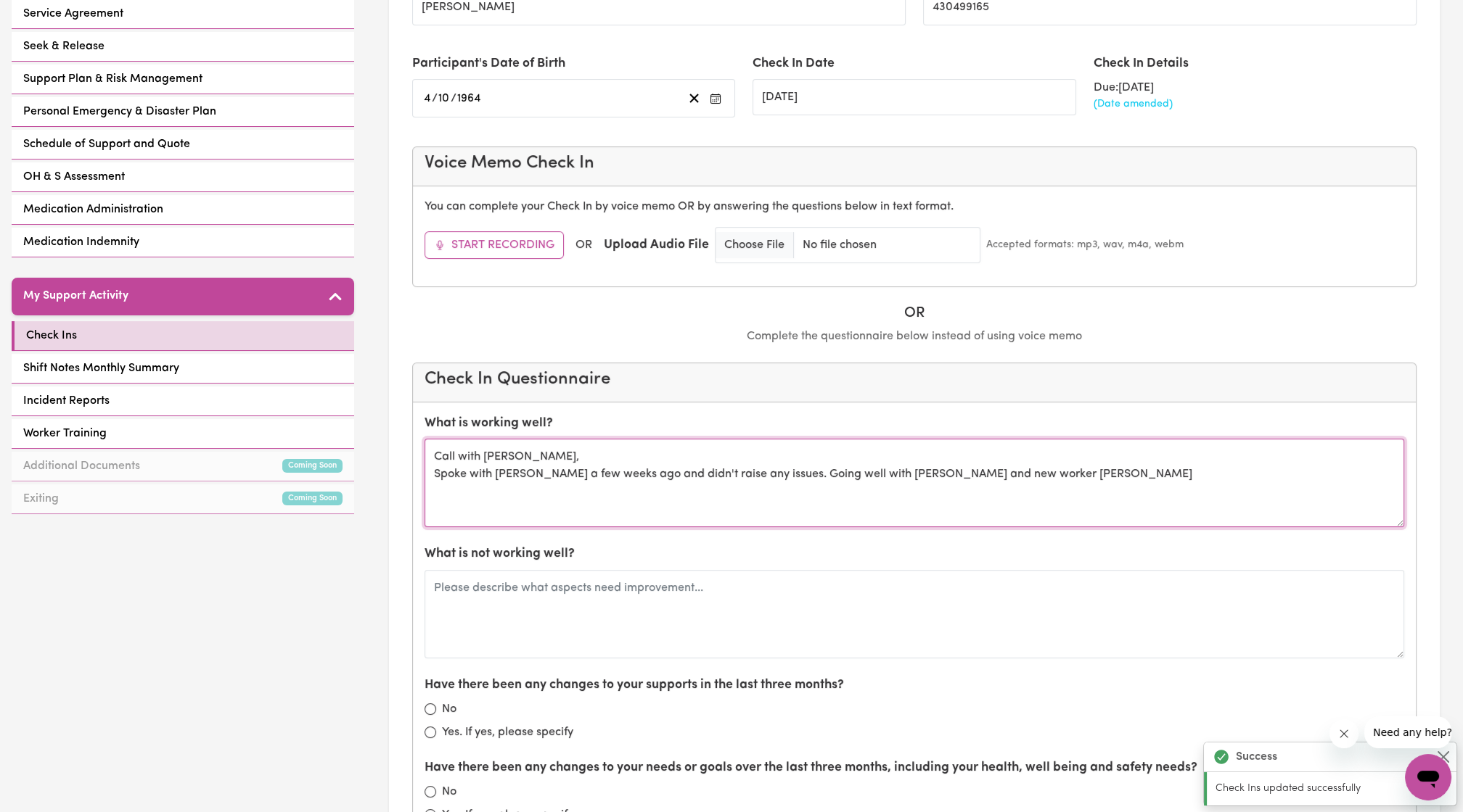
click at [1000, 490] on textarea "Call with Rakhat, Spoke with Elena a few weeks ago and didn't raise any issues.…" at bounding box center [915, 482] width 980 height 88
type textarea "Call with Rakhat, Spoke with Elena a few weeks ago and didn't raise any issues.…"
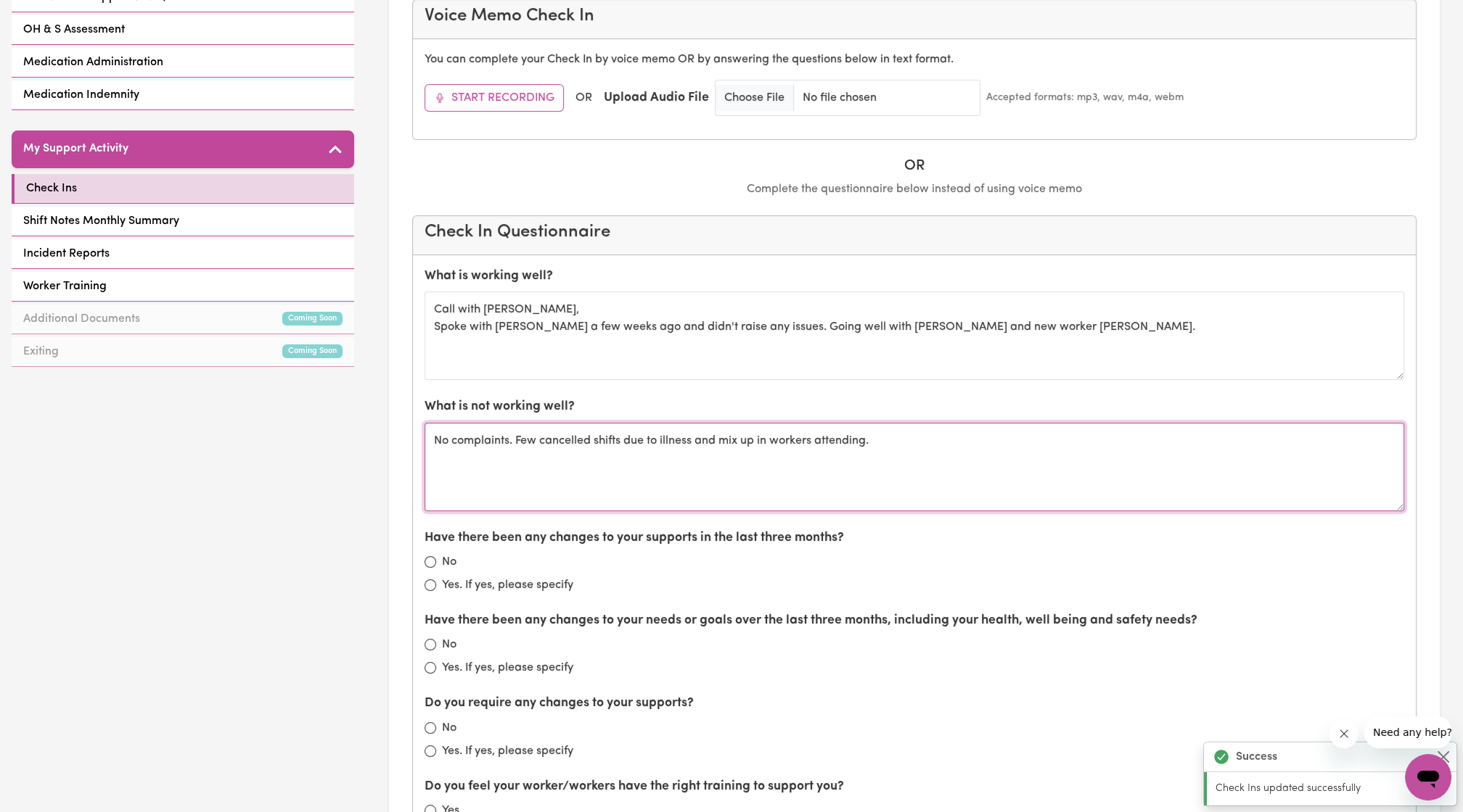
scroll to position [521, 0]
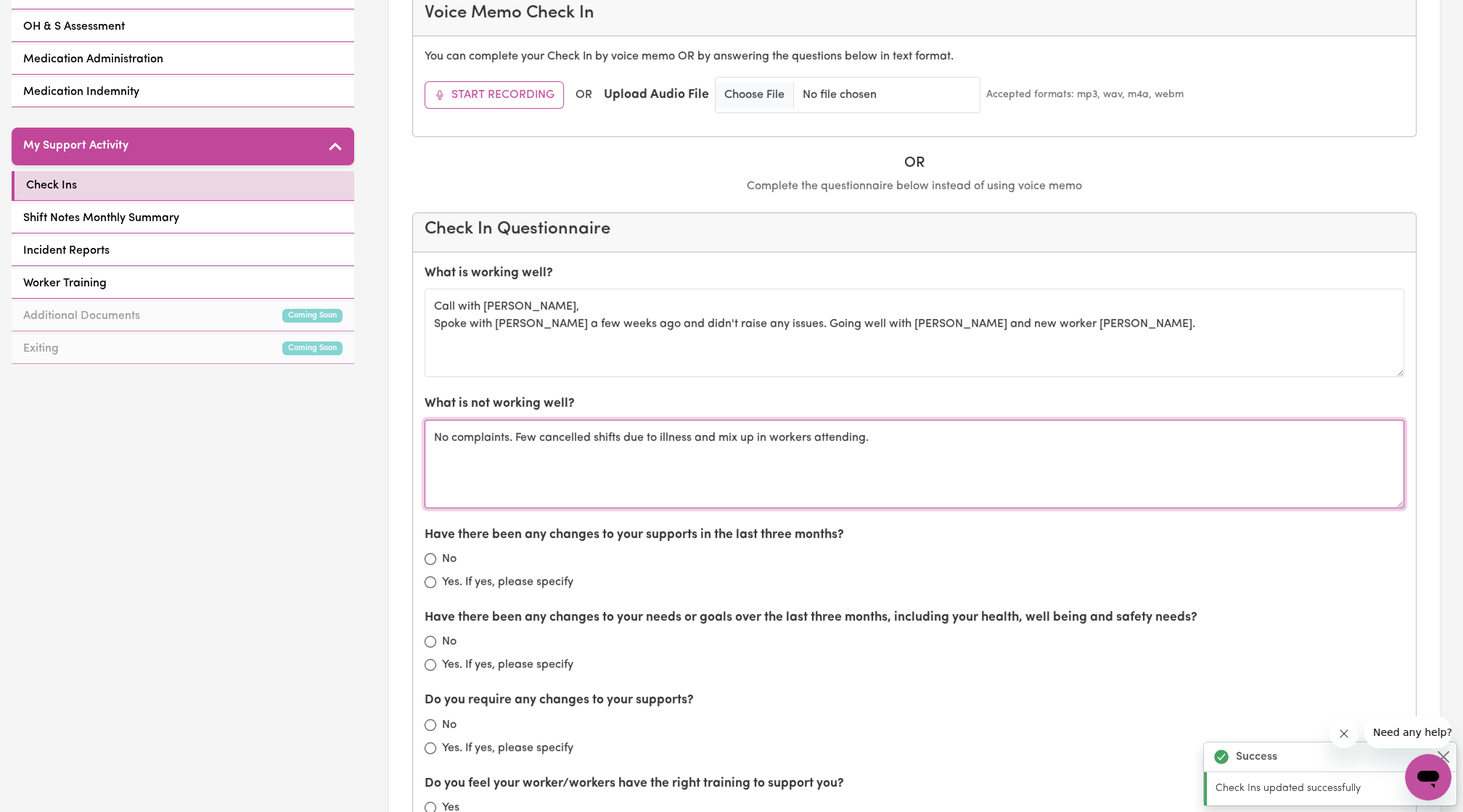
type textarea "No complaints. Few cancelled shifts due to illness and mix up in workers attend…"
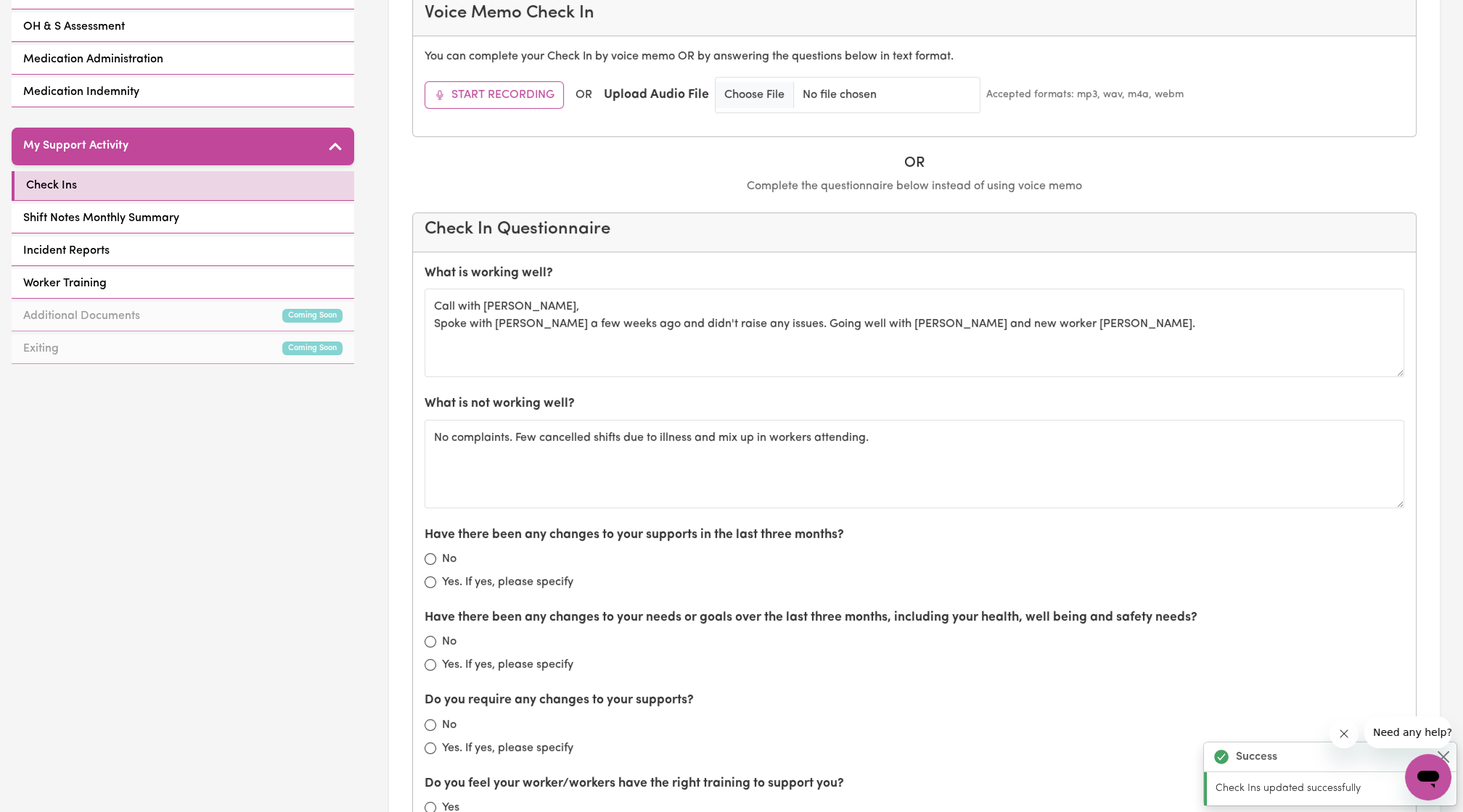
click at [426, 551] on div "No" at bounding box center [915, 559] width 980 height 17
click at [432, 553] on input "No" at bounding box center [430, 559] width 12 height 12
radio input "true"
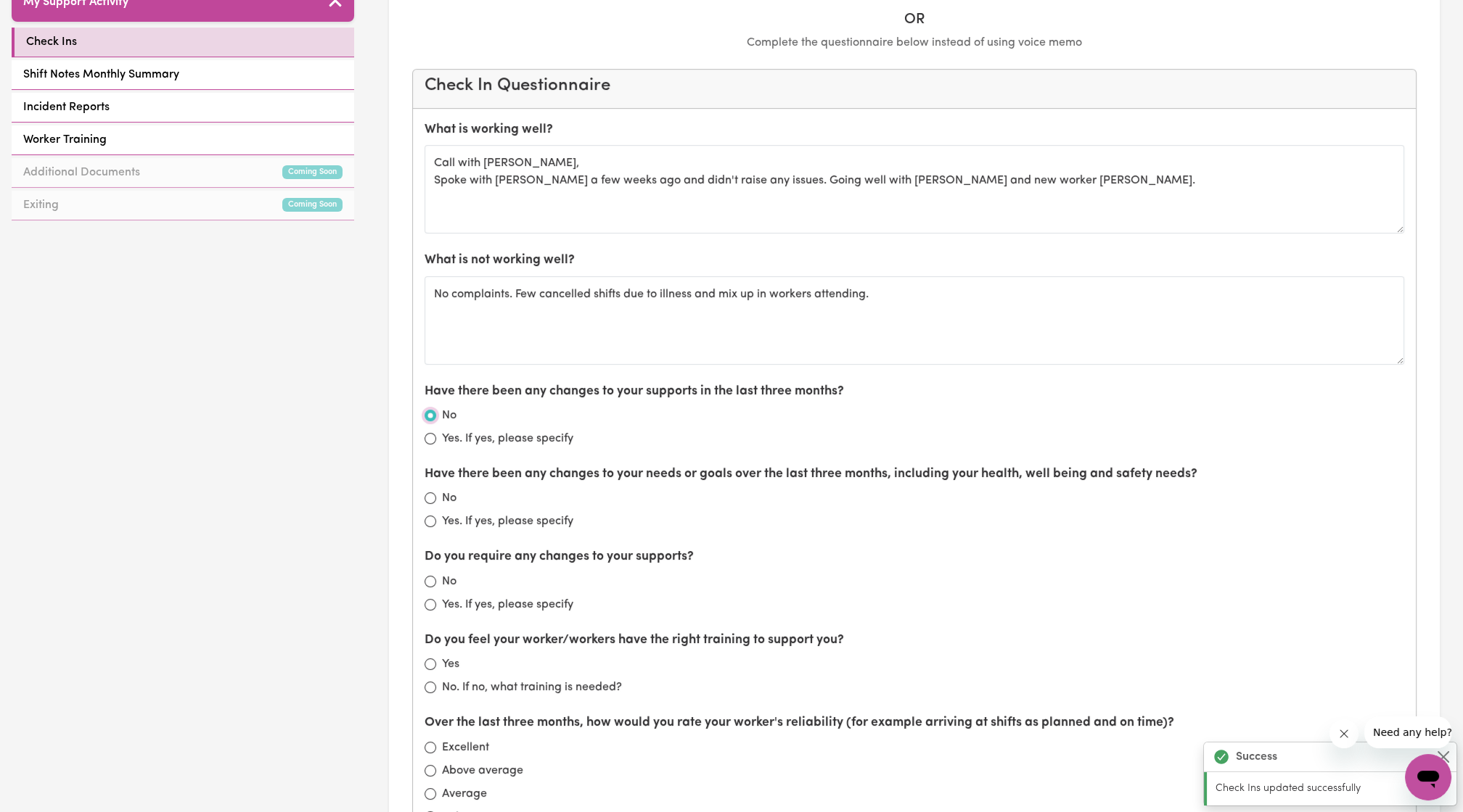
scroll to position [667, 0]
click at [432, 490] on input "No" at bounding box center [430, 496] width 12 height 12
radio input "true"
click at [427, 574] on input "No" at bounding box center [430, 580] width 12 height 12
radio input "true"
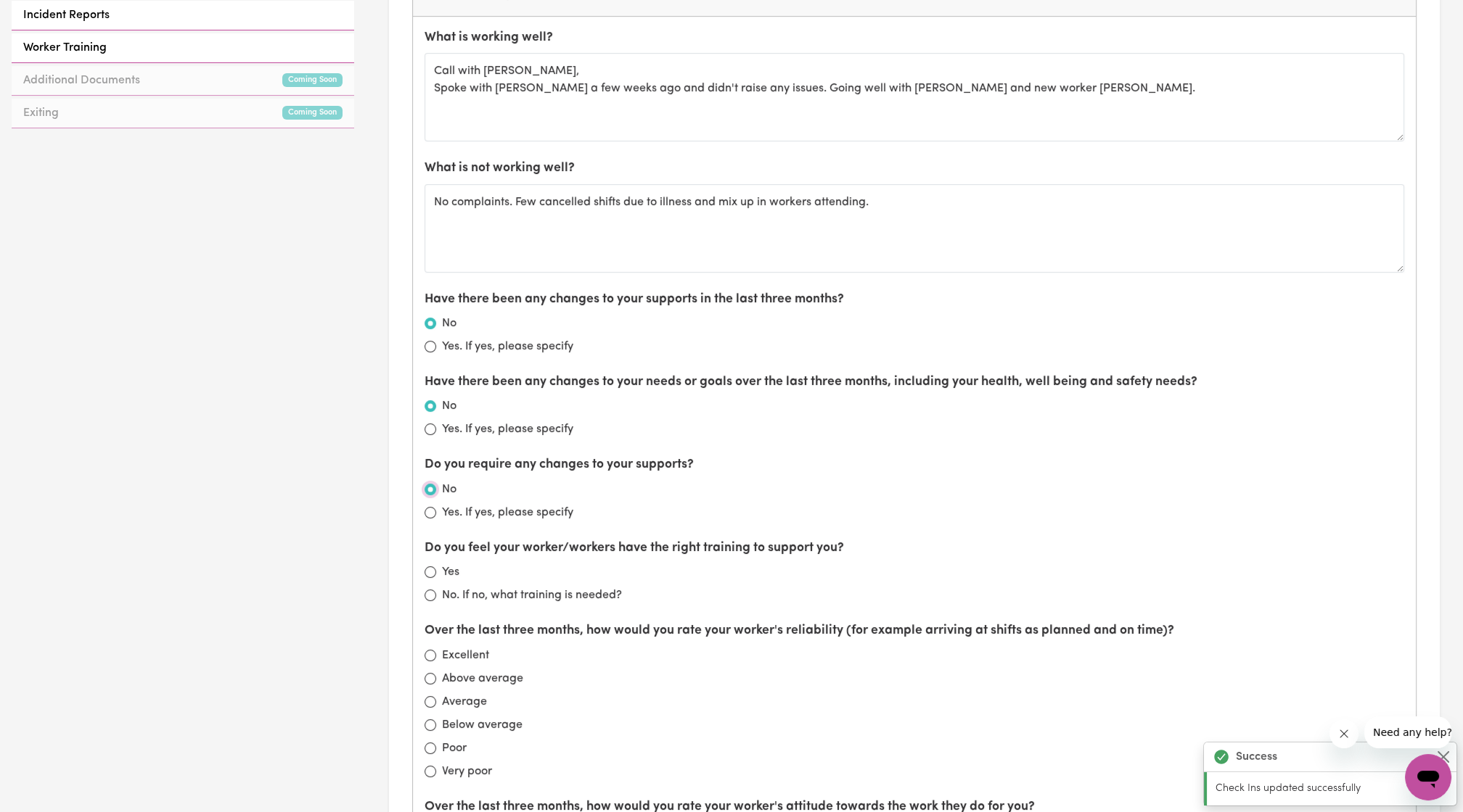
scroll to position [758, 0]
click at [432, 570] on div "Yes" at bounding box center [915, 570] width 980 height 17
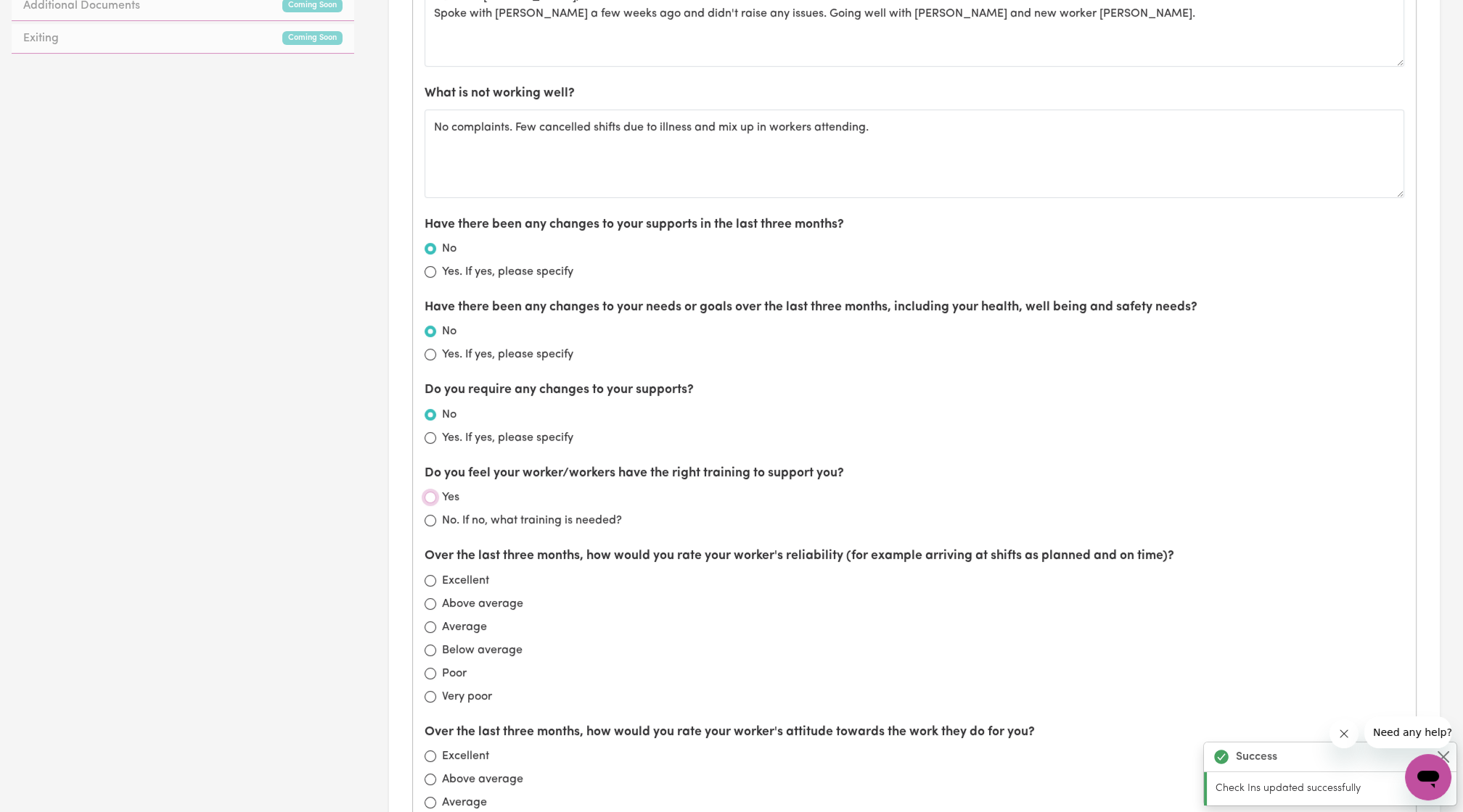
click at [428, 492] on input "Yes" at bounding box center [430, 498] width 12 height 12
radio input "true"
click at [432, 575] on input "Excellent" at bounding box center [430, 581] width 12 height 12
radio input "true"
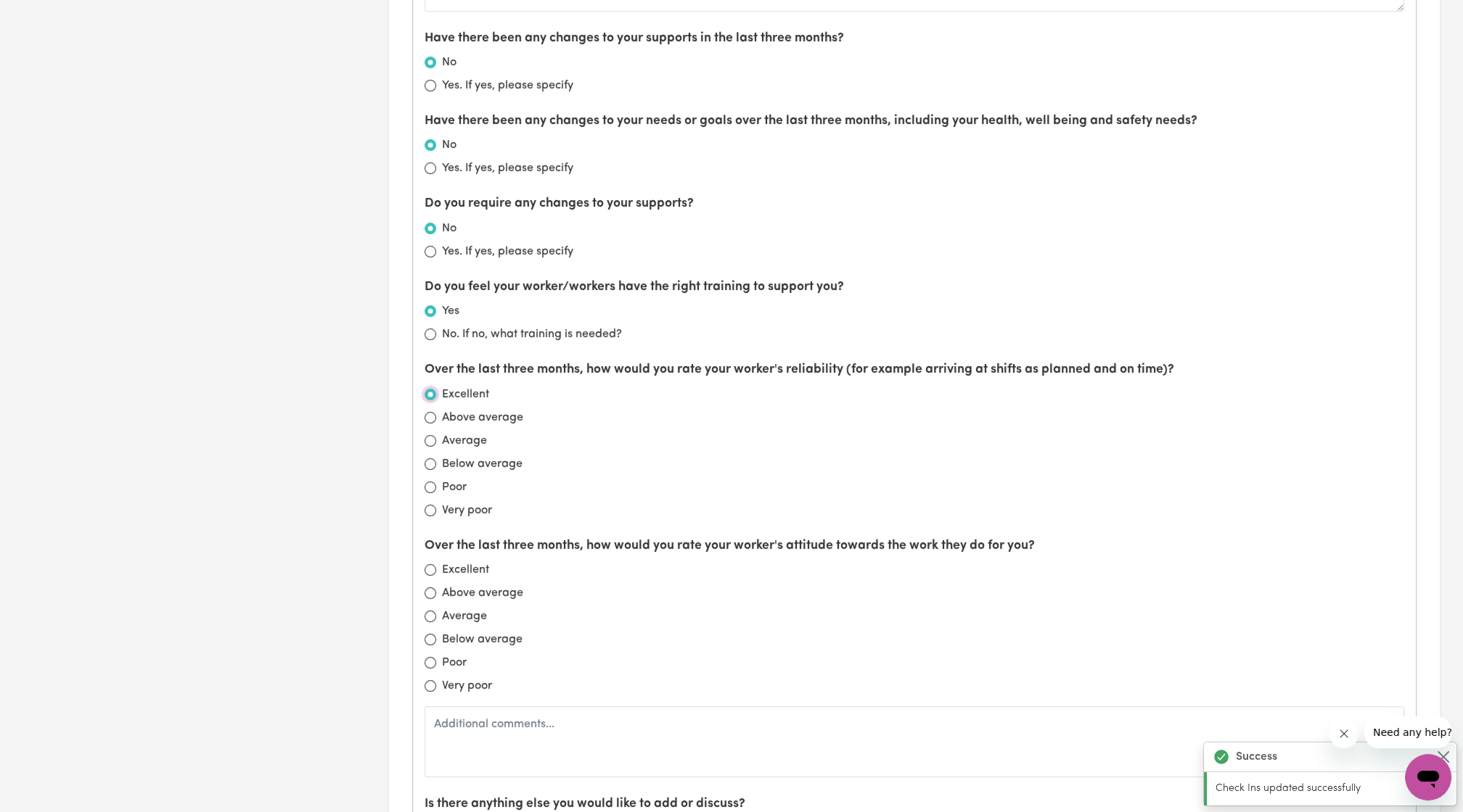
scroll to position [1019, 0]
click at [432, 563] on input "Excellent" at bounding box center [430, 569] width 12 height 12
radio input "true"
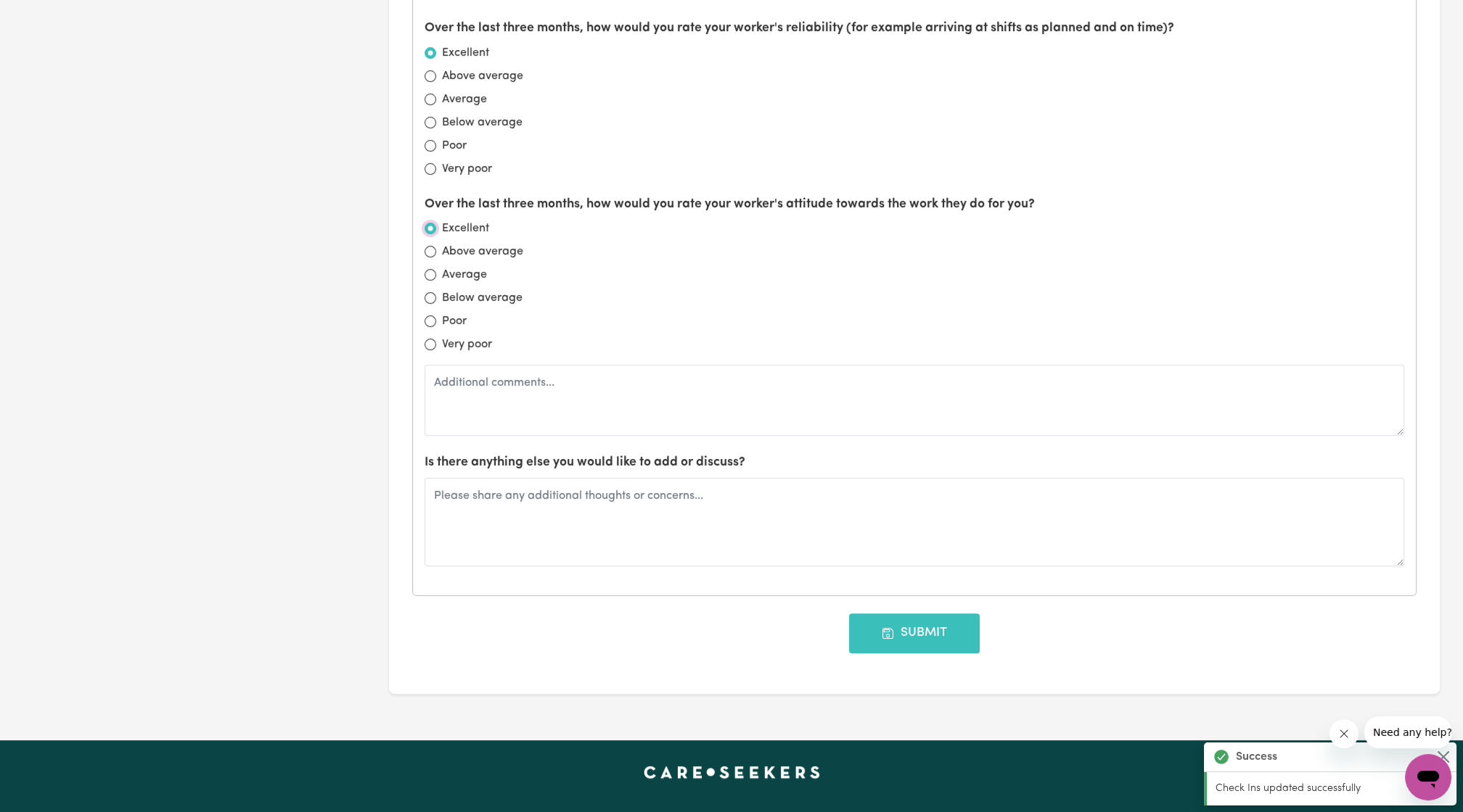
scroll to position [1410, 0]
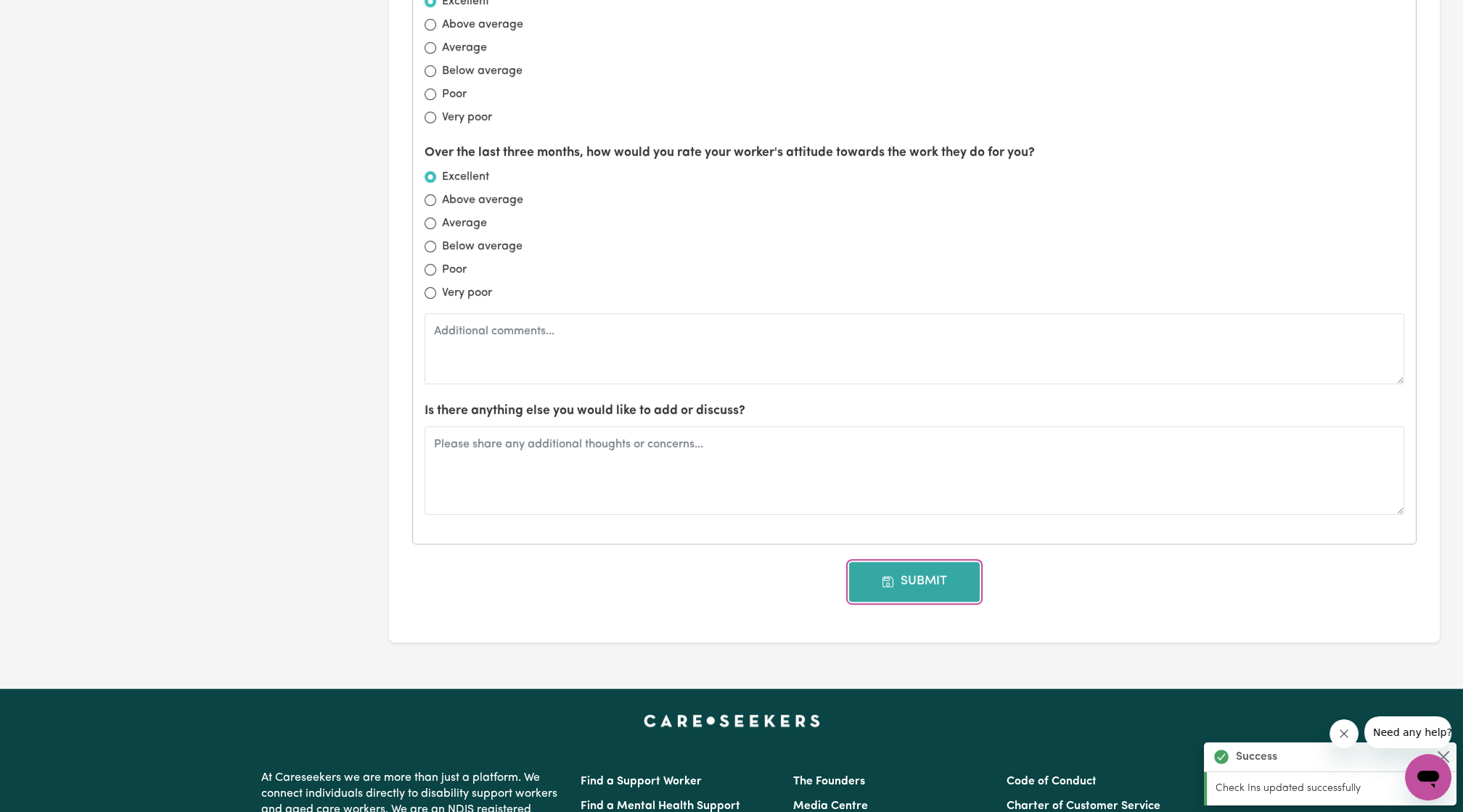
click at [920, 588] on button "Submit" at bounding box center [914, 582] width 130 height 40
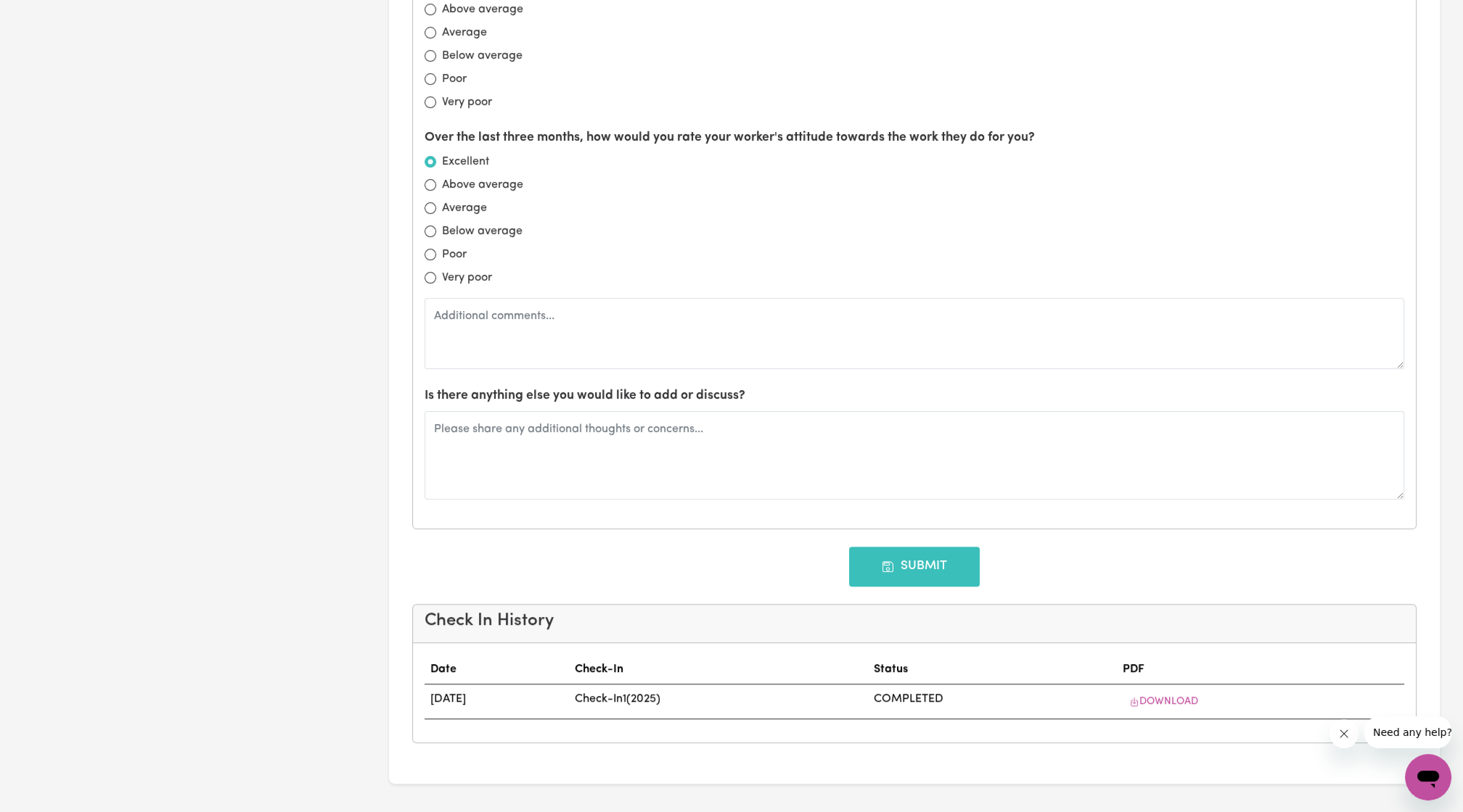
type input "01/01/2026"
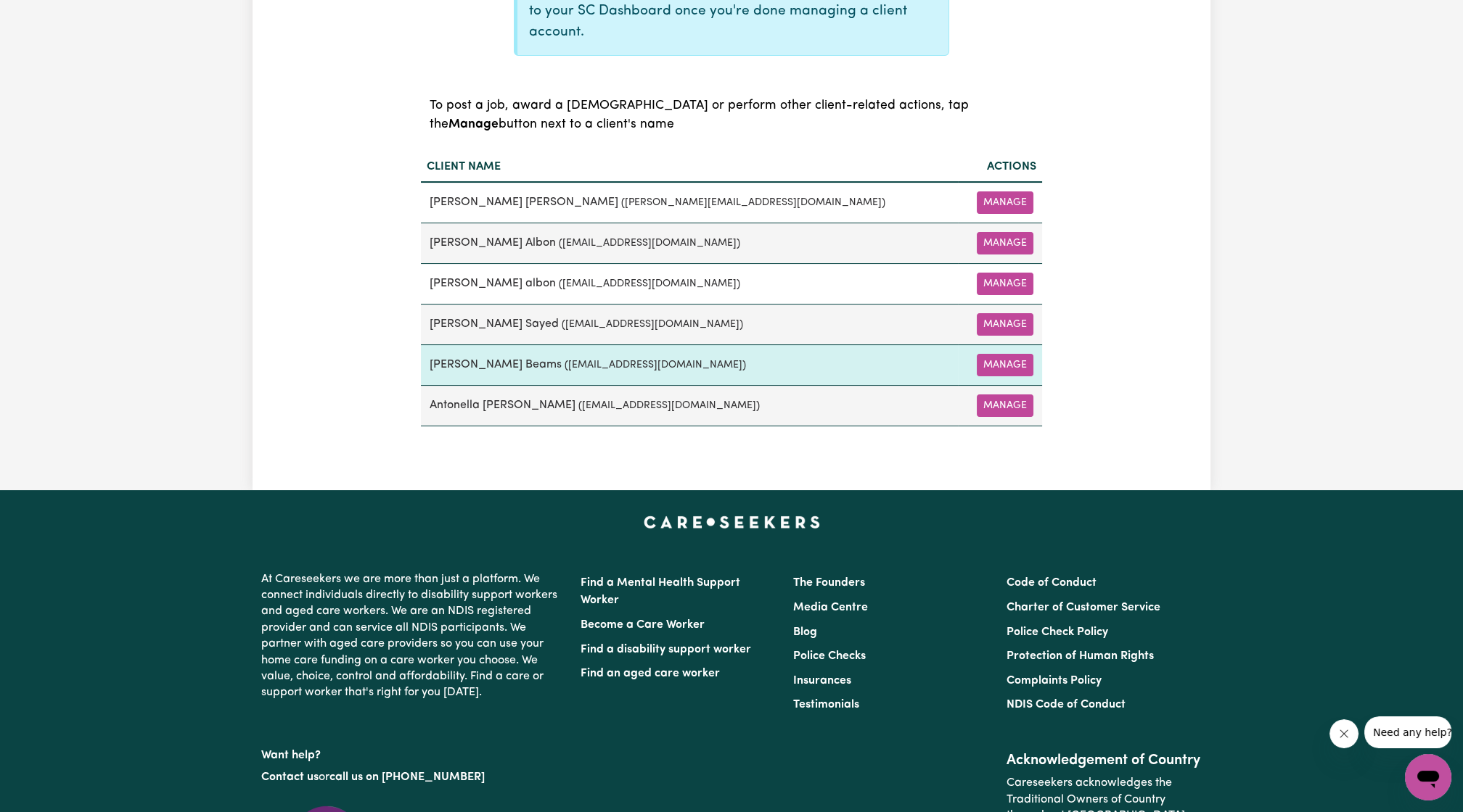
click at [1004, 373] on td "Manage" at bounding box center [1000, 364] width 84 height 40
click at [1008, 365] on button "Manage" at bounding box center [1004, 364] width 57 height 22
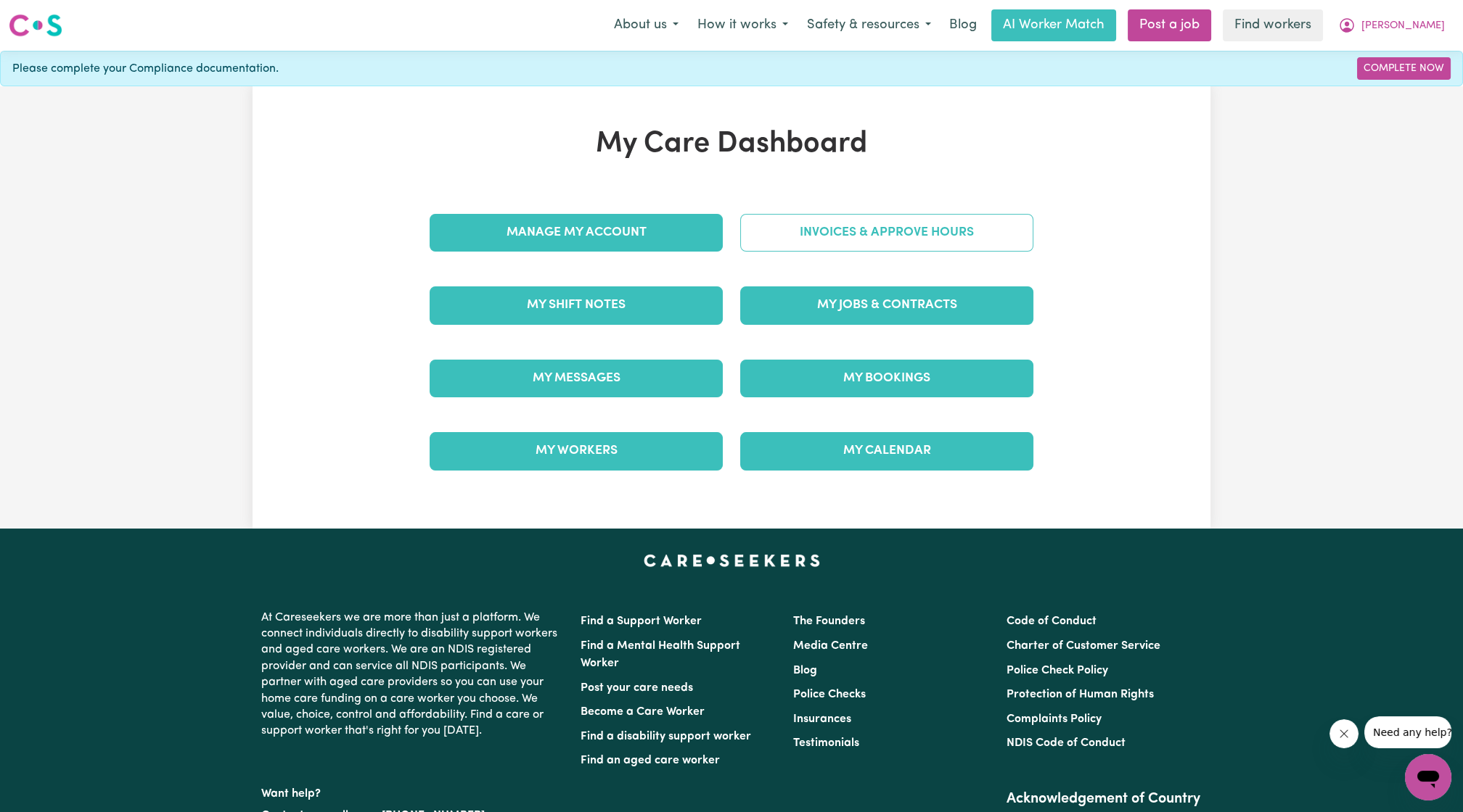
click at [896, 240] on link "Invoices & Approve Hours" at bounding box center [886, 233] width 293 height 38
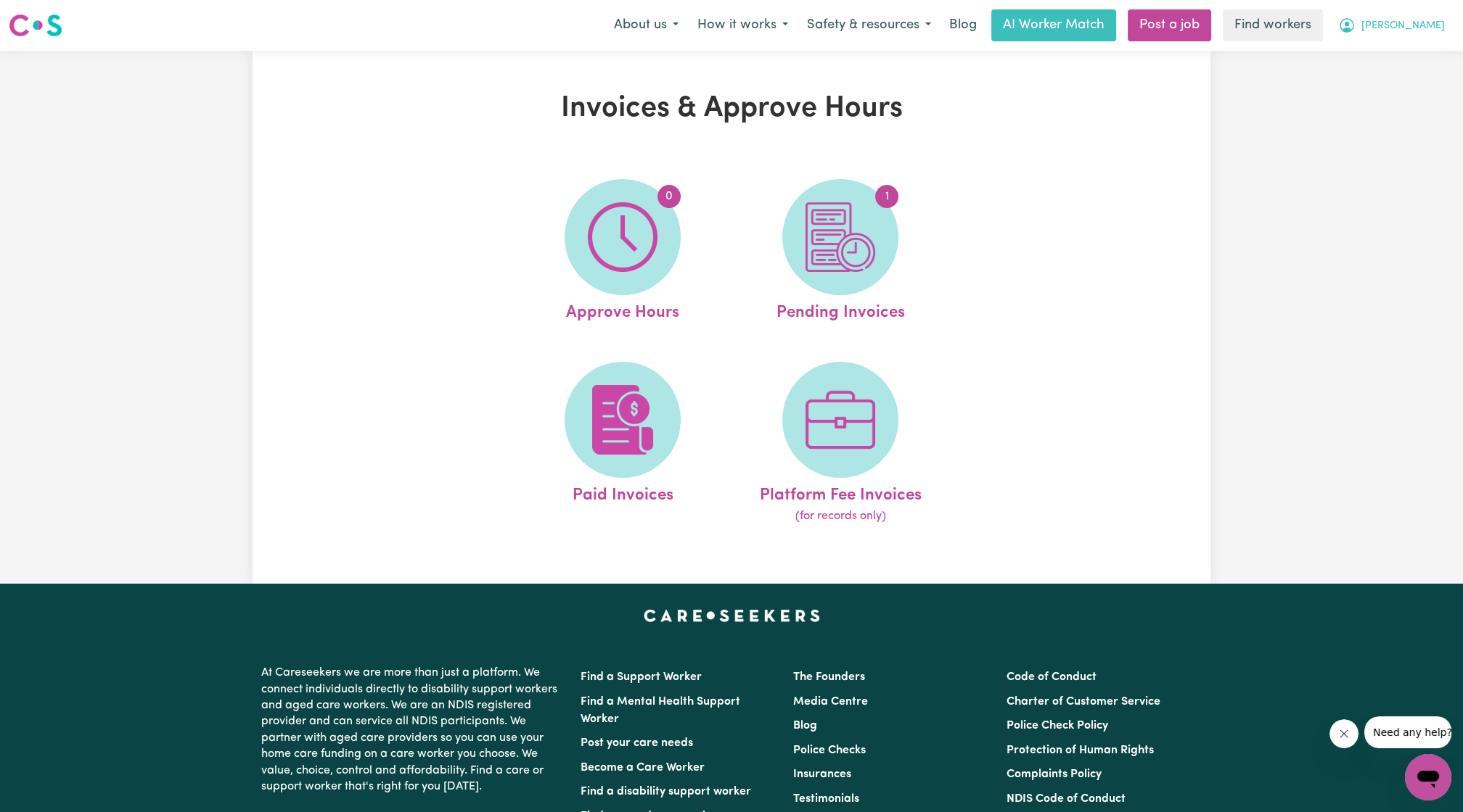
click at [1416, 12] on button "[PERSON_NAME]" at bounding box center [1391, 25] width 125 height 31
click at [1389, 61] on link "My Dashboard" at bounding box center [1395, 56] width 115 height 27
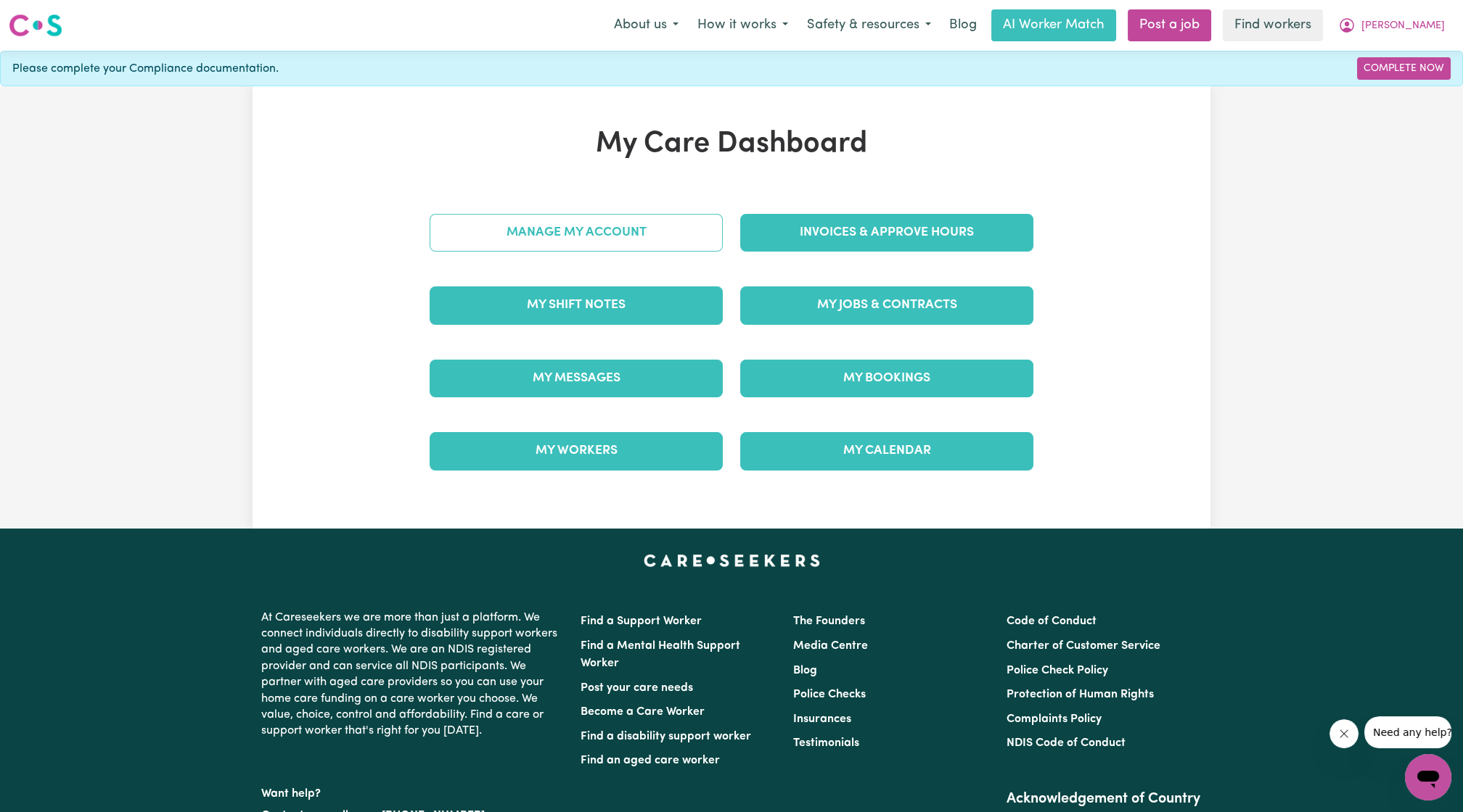
click at [715, 216] on link "Manage My Account" at bounding box center [576, 233] width 293 height 38
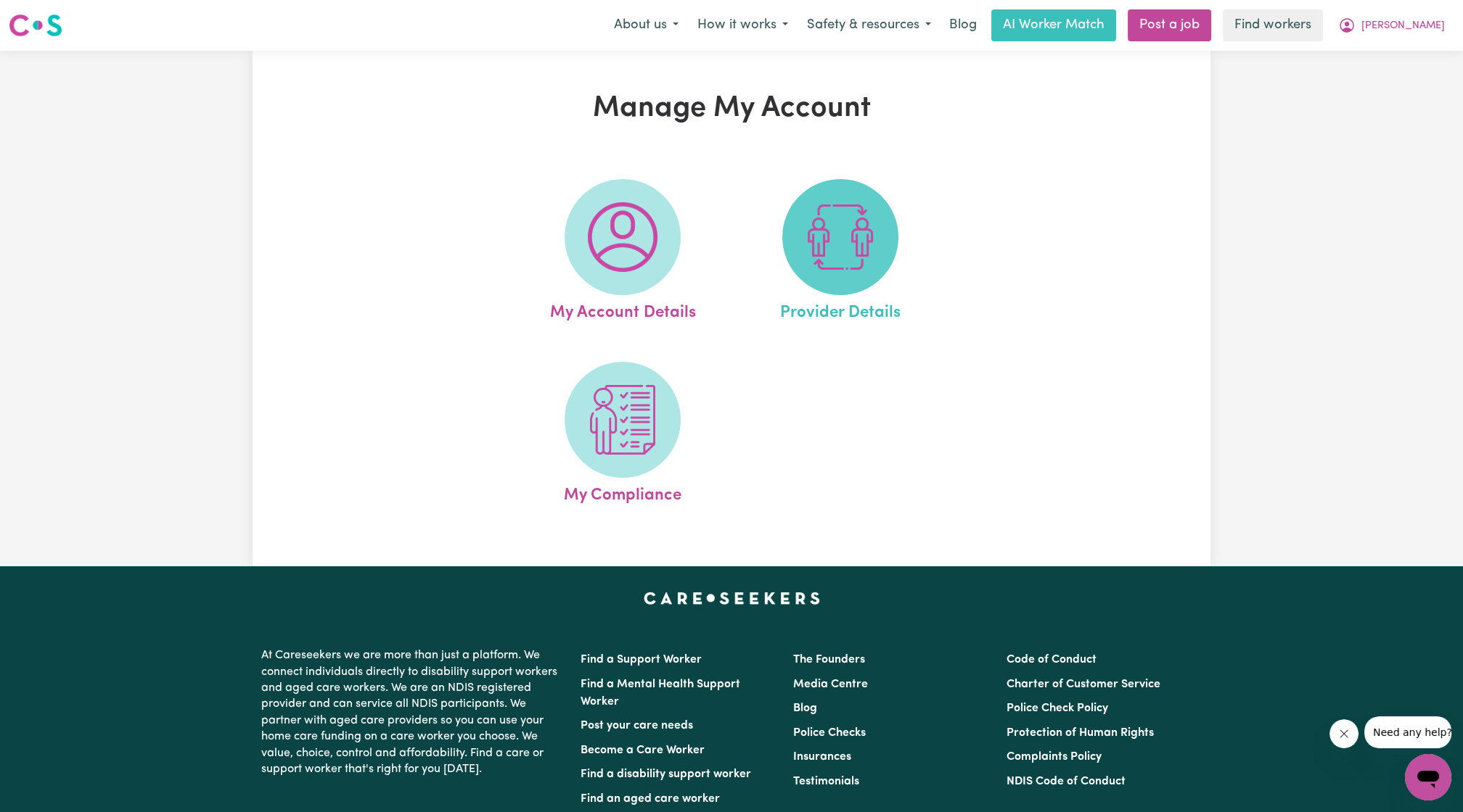
click at [842, 239] on img at bounding box center [840, 237] width 69 height 69
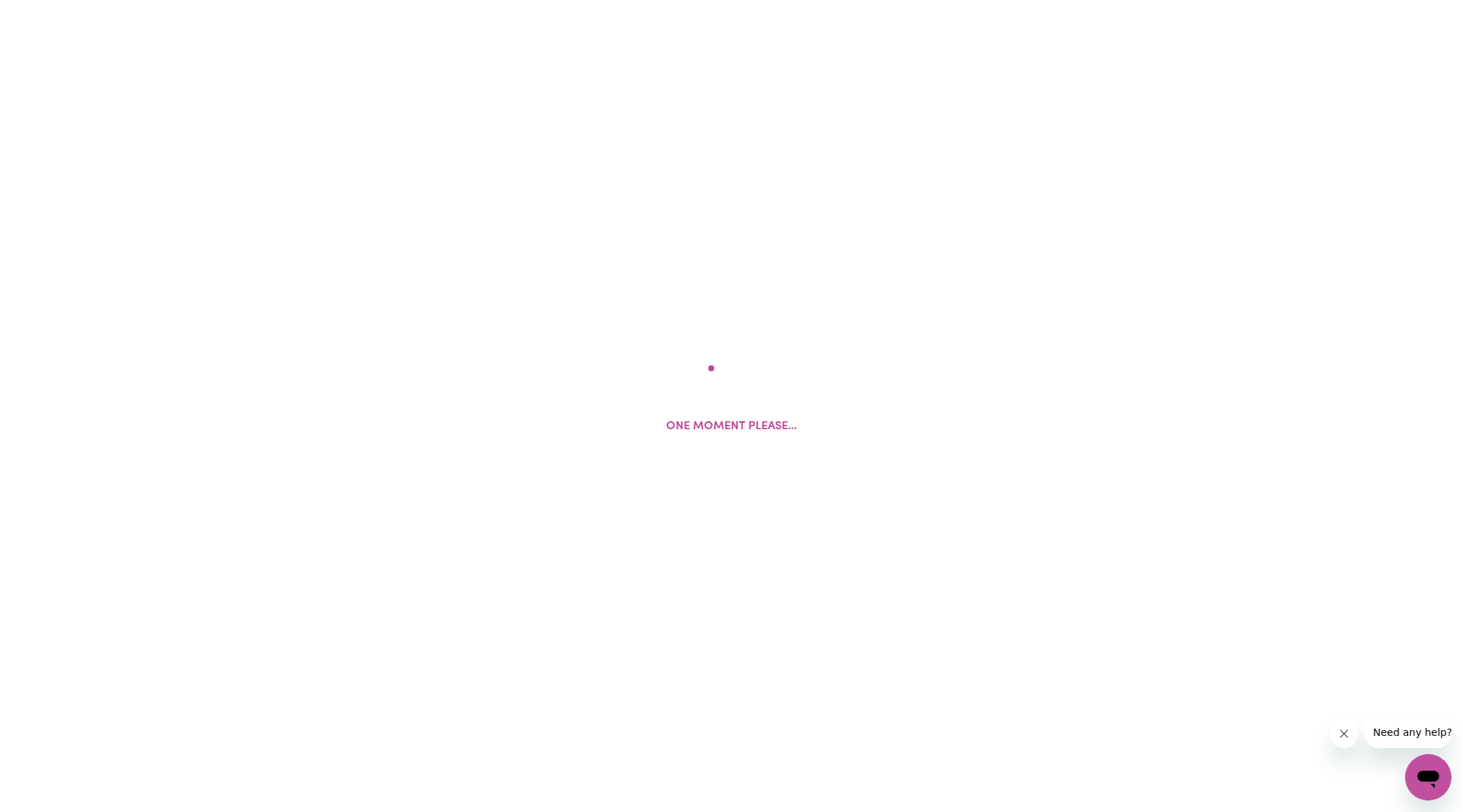
select select "NDIS_FUNDING_PLAN_MANAGED"
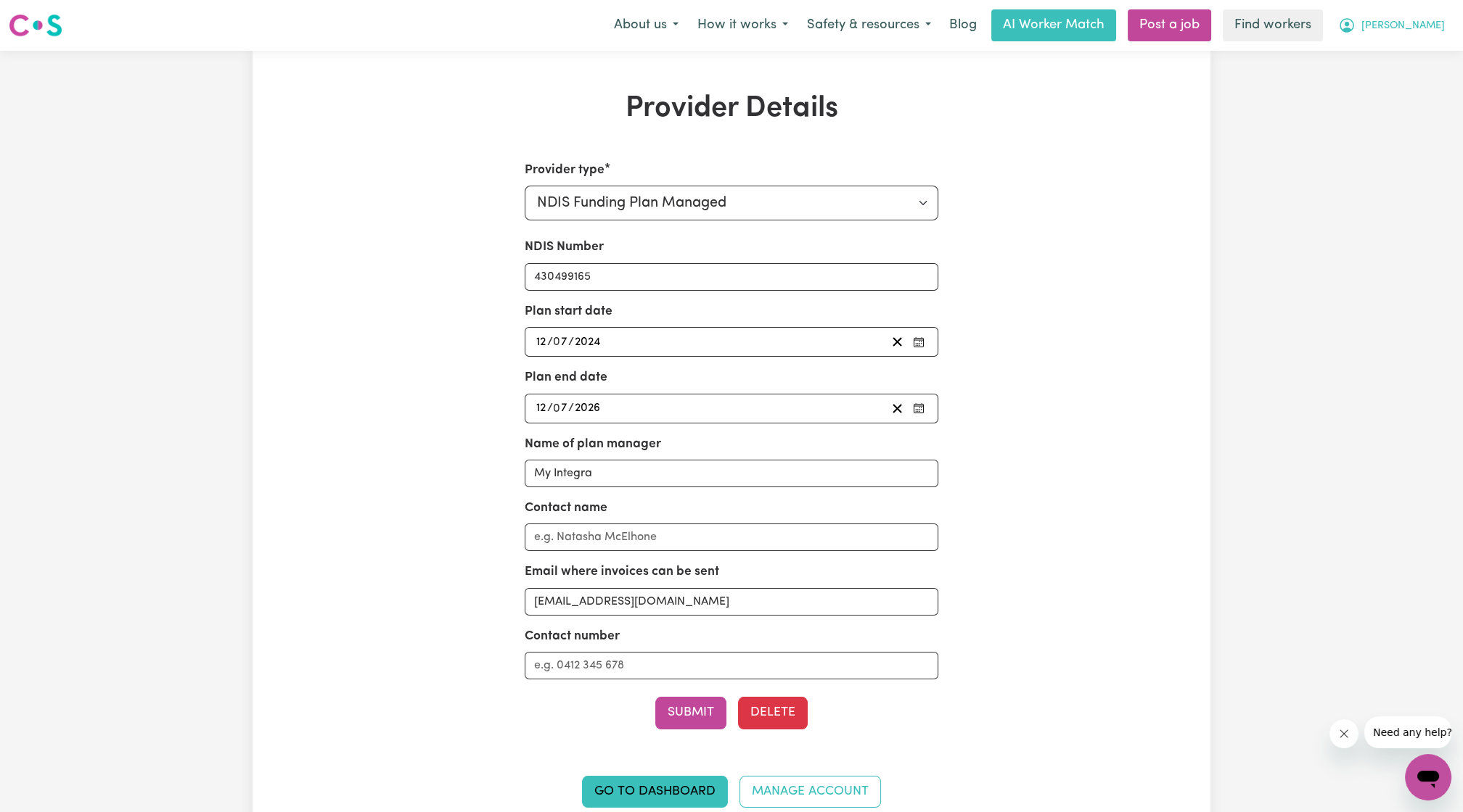
click at [1414, 32] on button "[PERSON_NAME]" at bounding box center [1391, 25] width 125 height 31
click at [1360, 63] on link "My Dashboard" at bounding box center [1395, 56] width 115 height 27
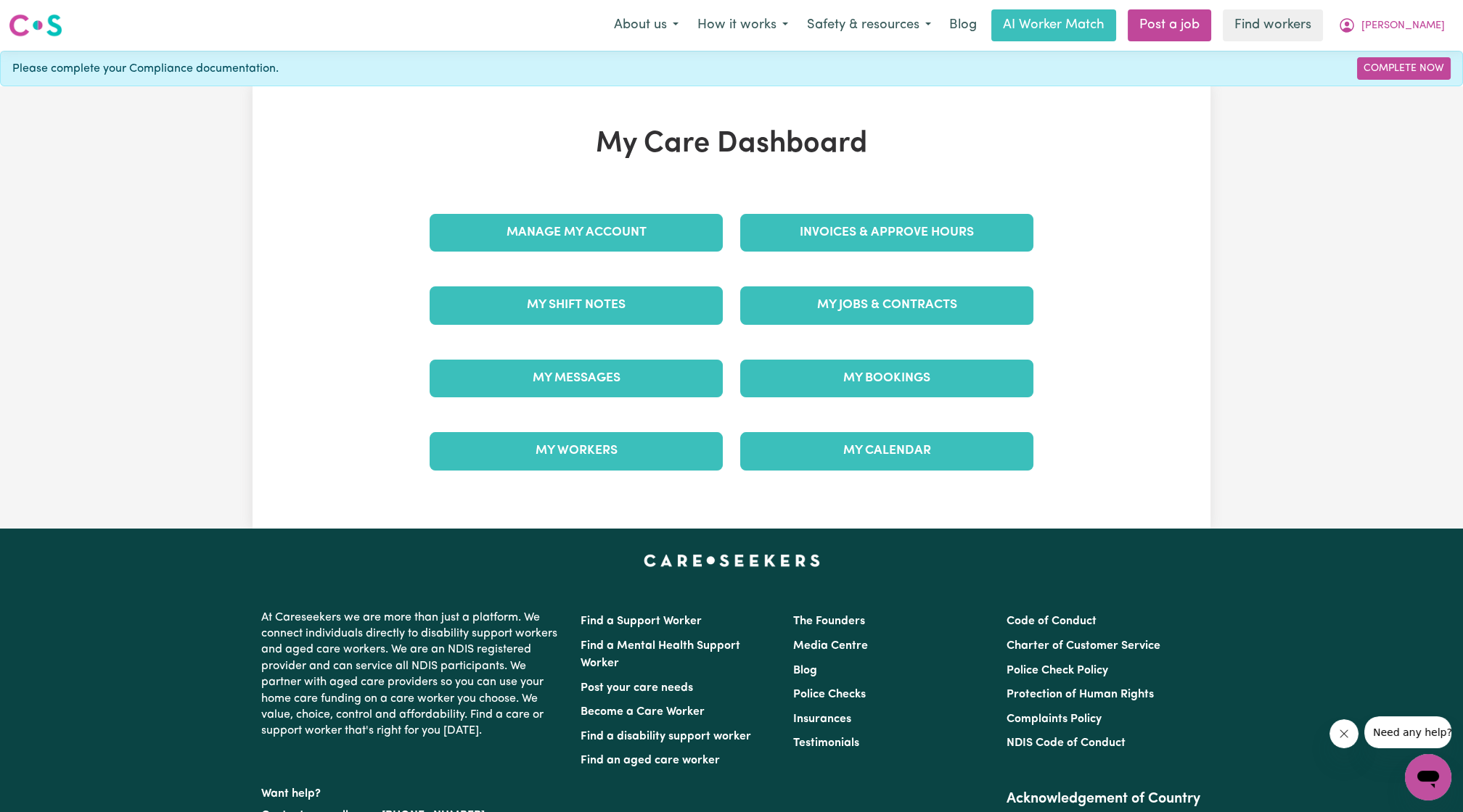
click at [610, 250] on link "Manage My Account" at bounding box center [576, 233] width 293 height 38
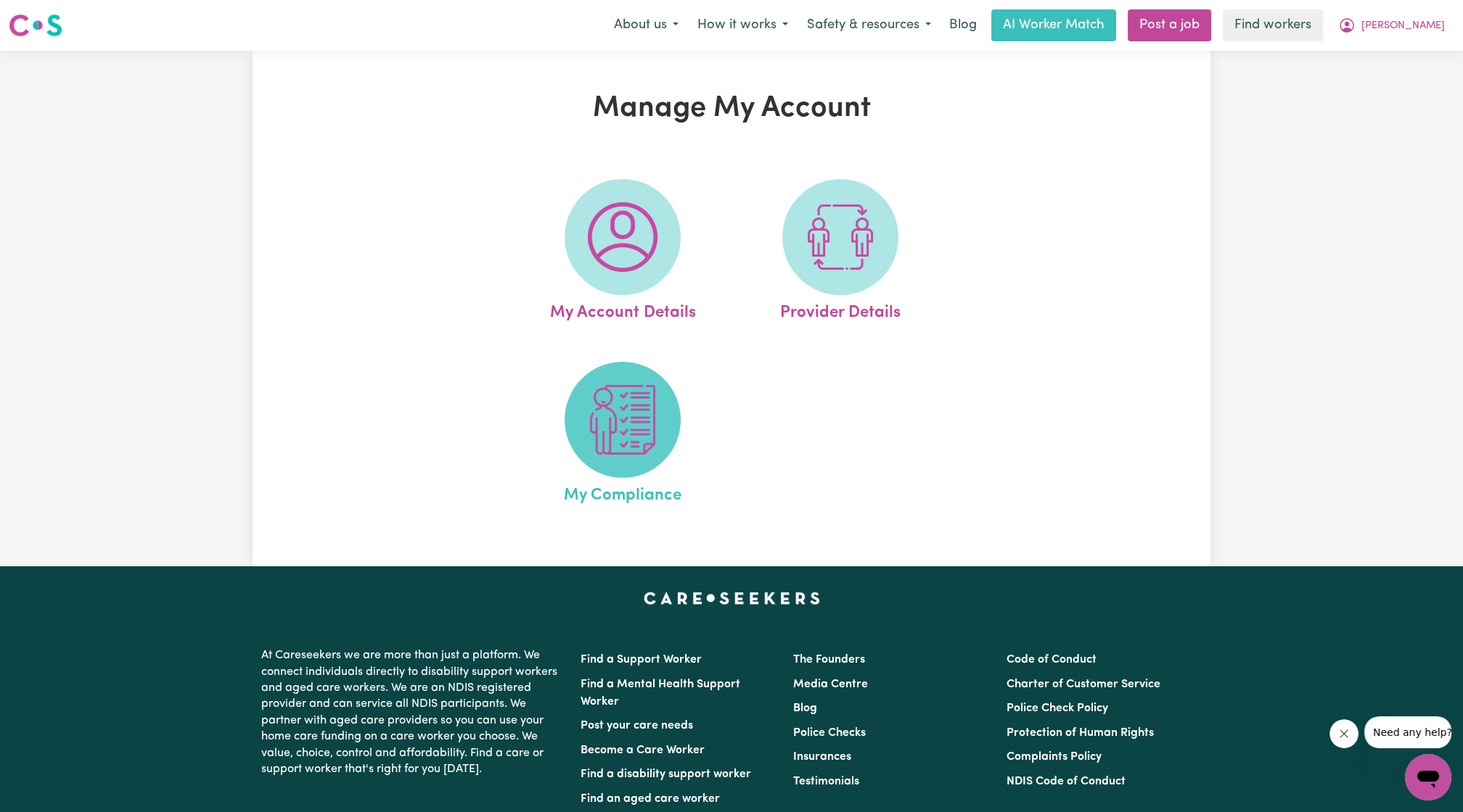
click at [634, 439] on img at bounding box center [623, 420] width 69 height 69
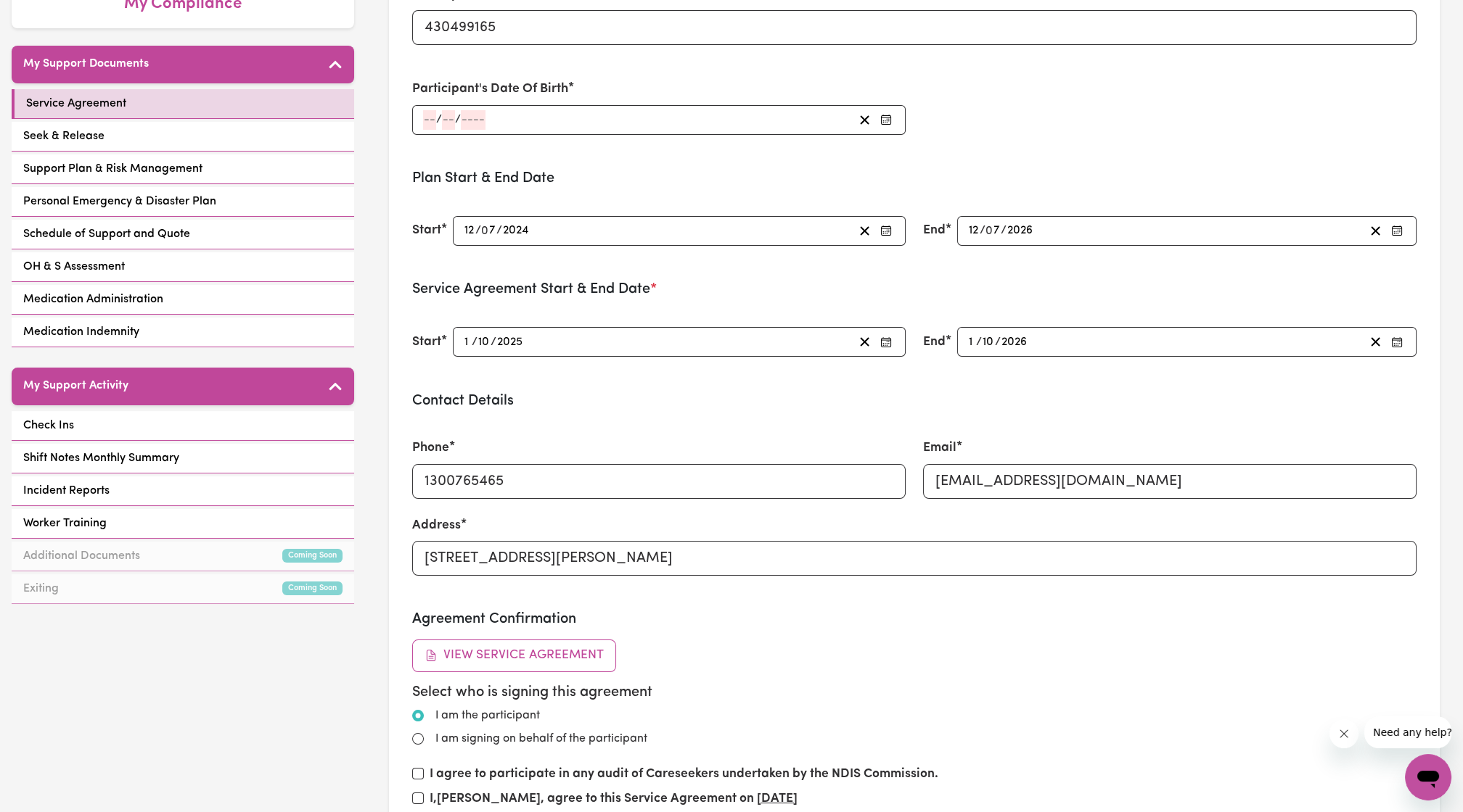
scroll to position [275, 0]
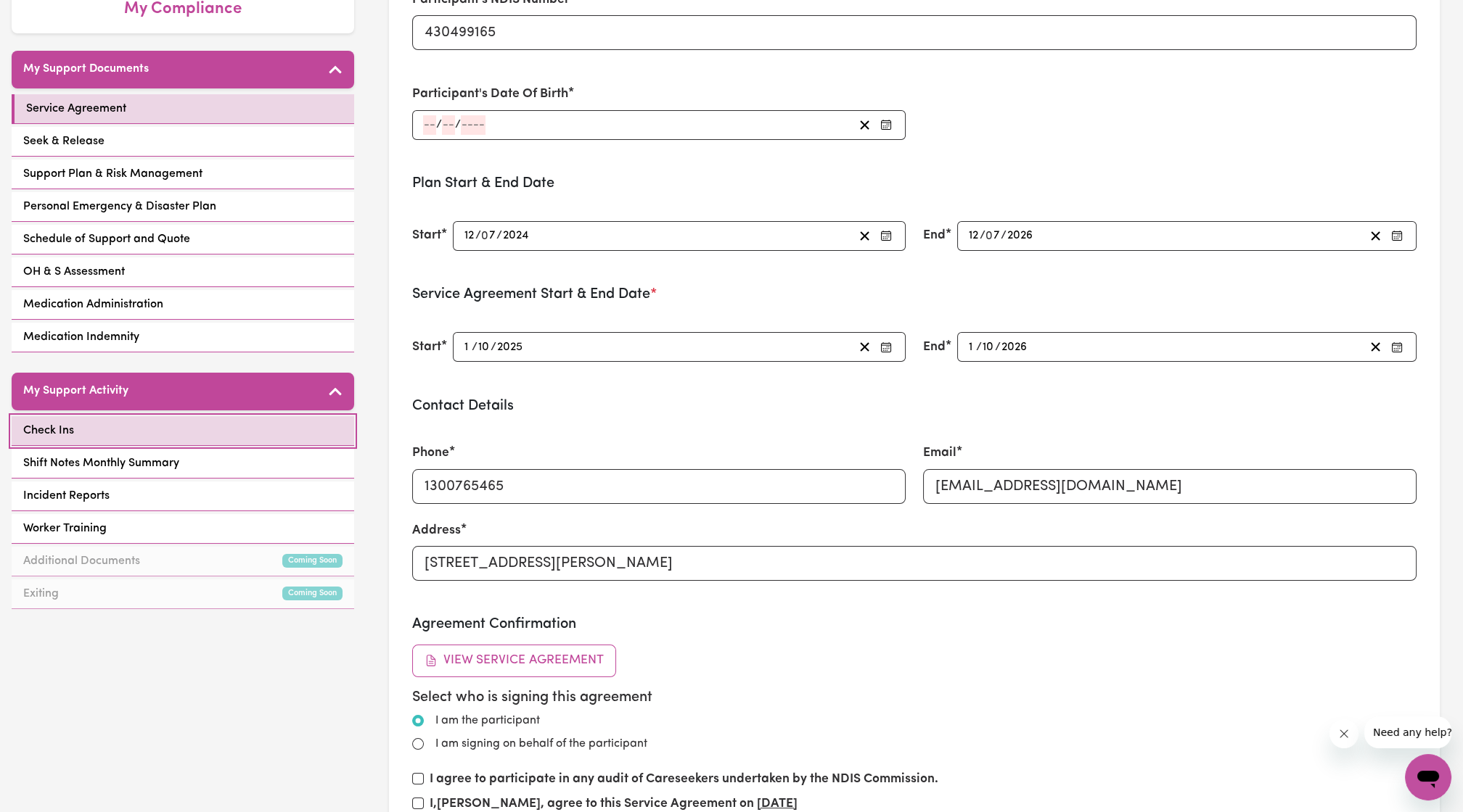
click at [148, 416] on link "Check Ins" at bounding box center [182, 431] width 342 height 30
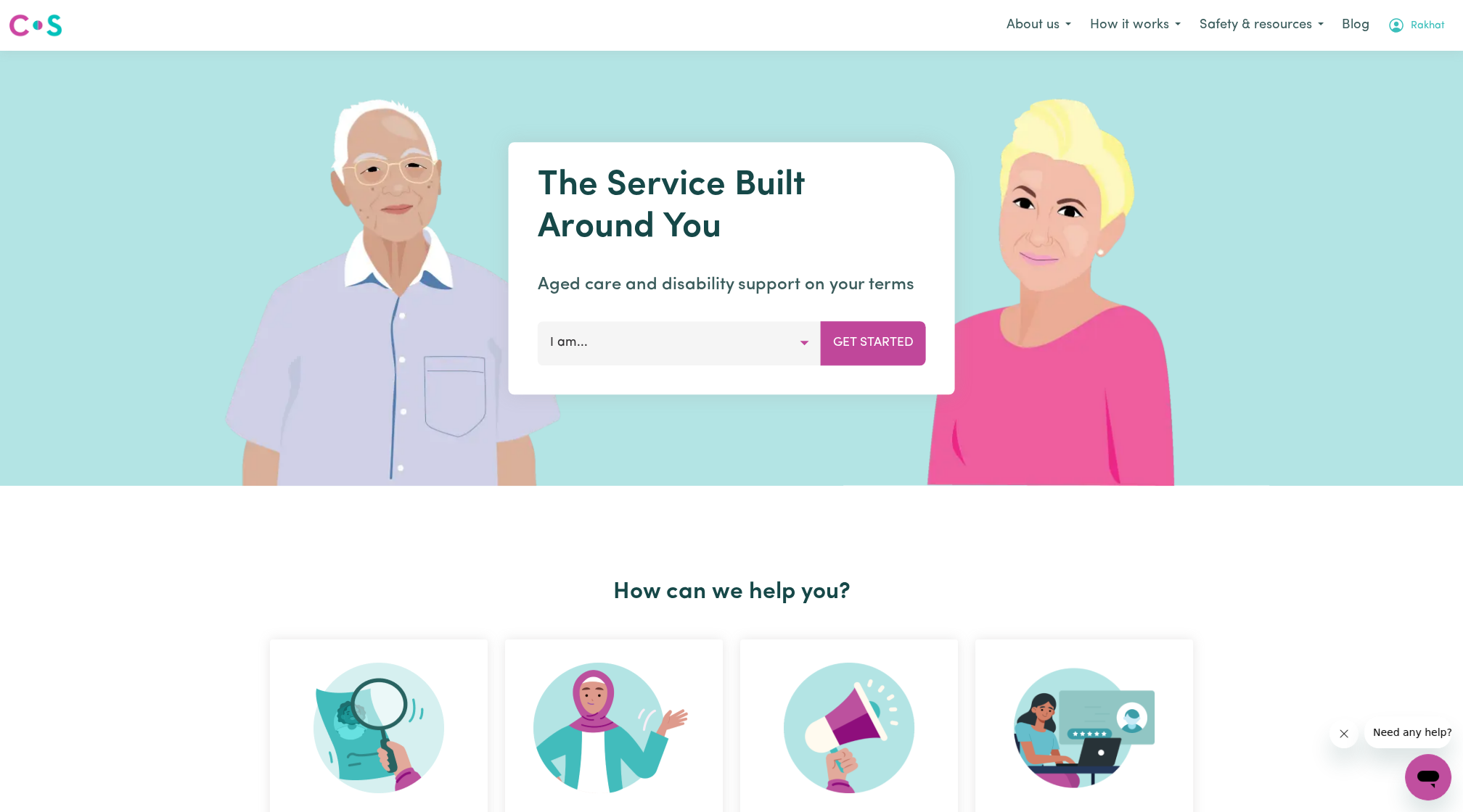
click at [1402, 33] on icon "My Account" at bounding box center [1395, 25] width 17 height 17
click at [1394, 82] on link "Logout" at bounding box center [1395, 82] width 115 height 27
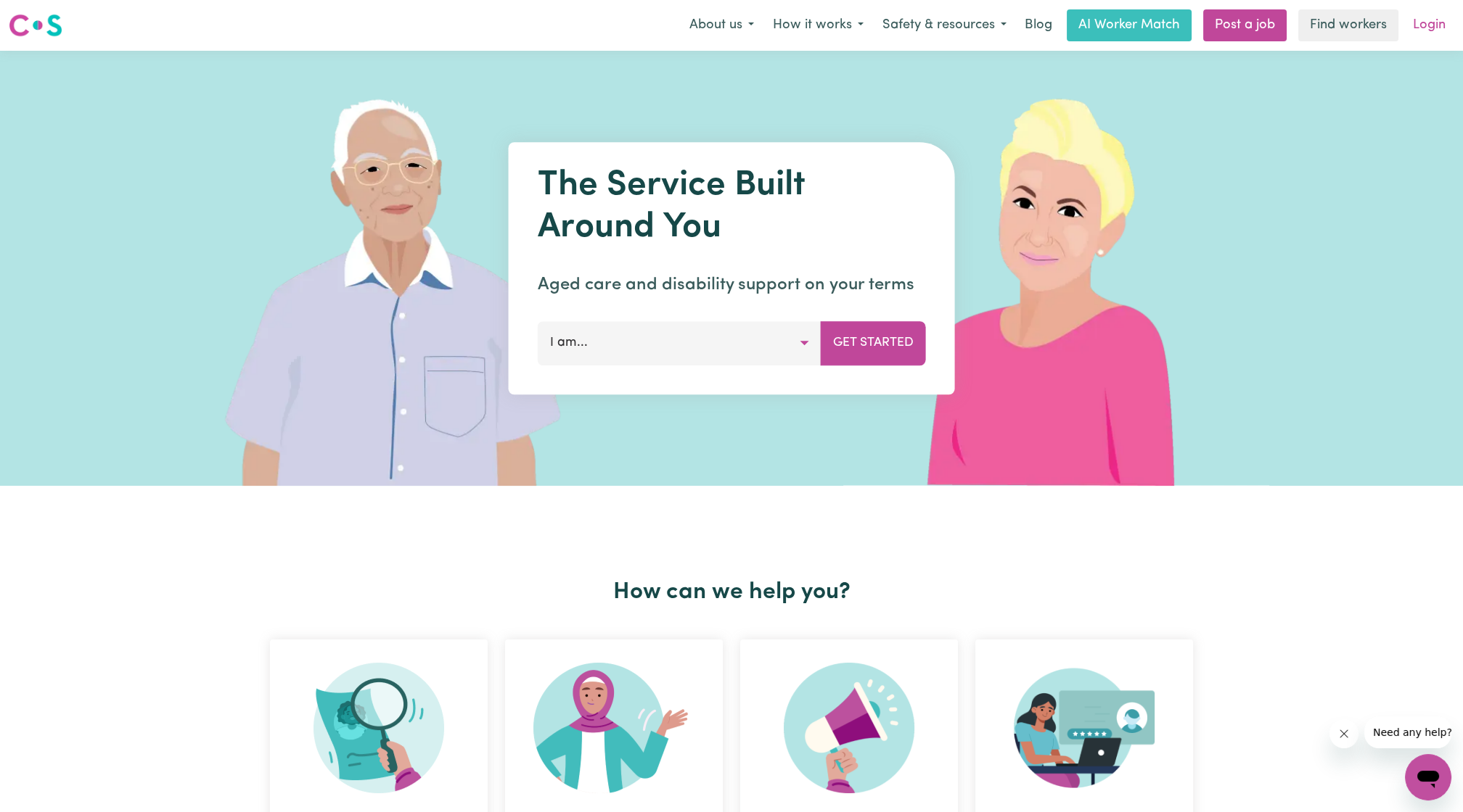
click at [1419, 31] on link "Login" at bounding box center [1429, 25] width 50 height 32
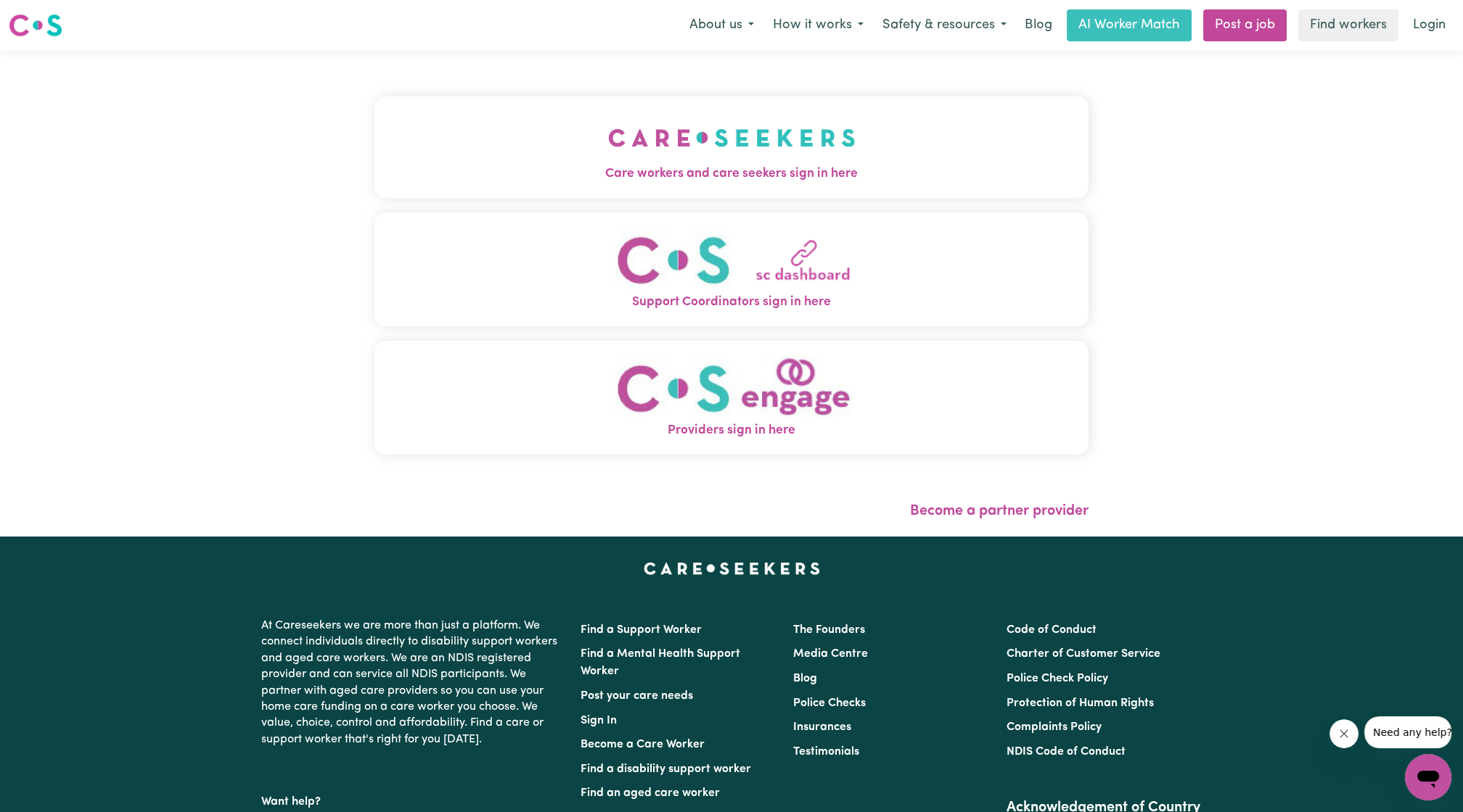
click at [906, 156] on button "Care workers and care seekers sign in here" at bounding box center [732, 147] width 714 height 101
